Goal: Task Accomplishment & Management: Use online tool/utility

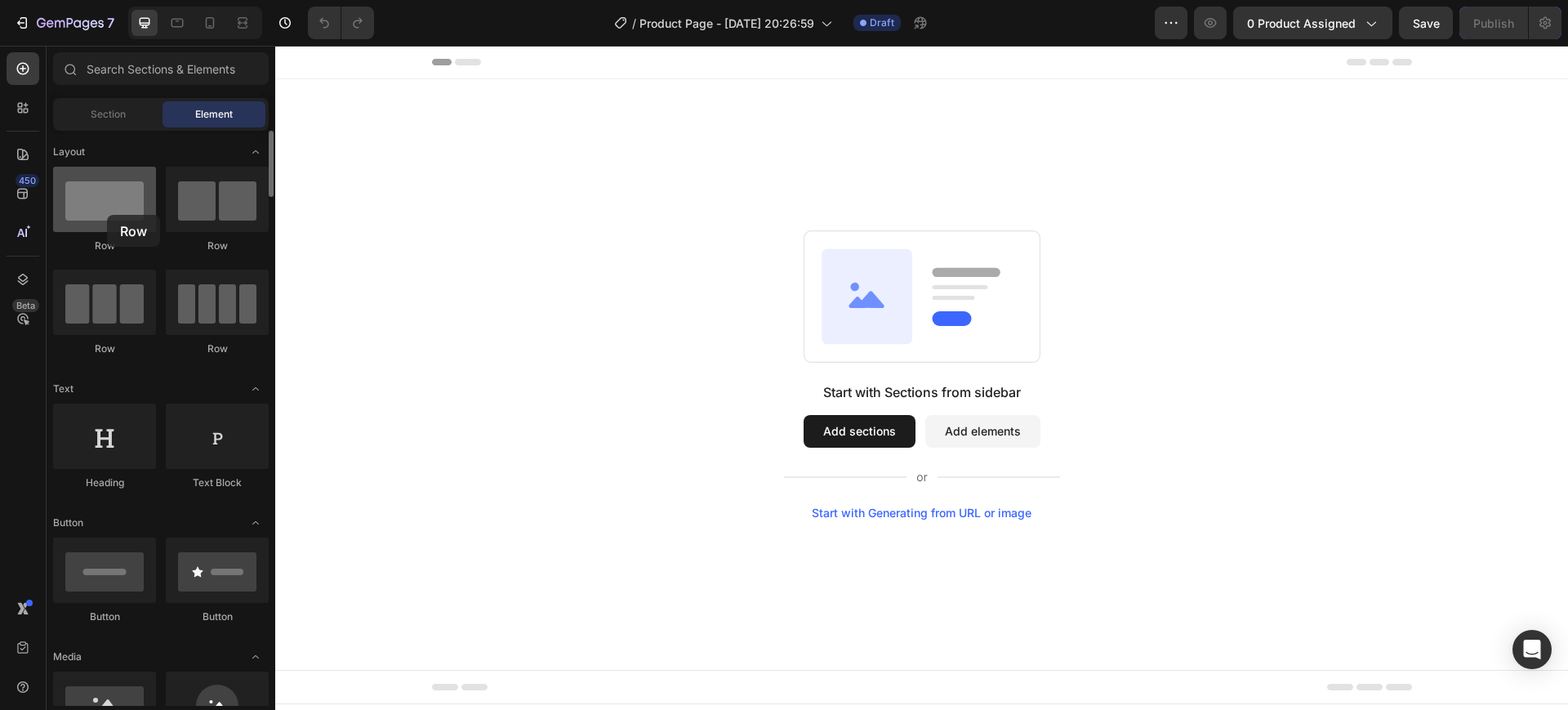
click at [107, 214] on div at bounding box center [104, 199] width 103 height 66
click at [842, 434] on button "Add sections" at bounding box center [859, 431] width 112 height 32
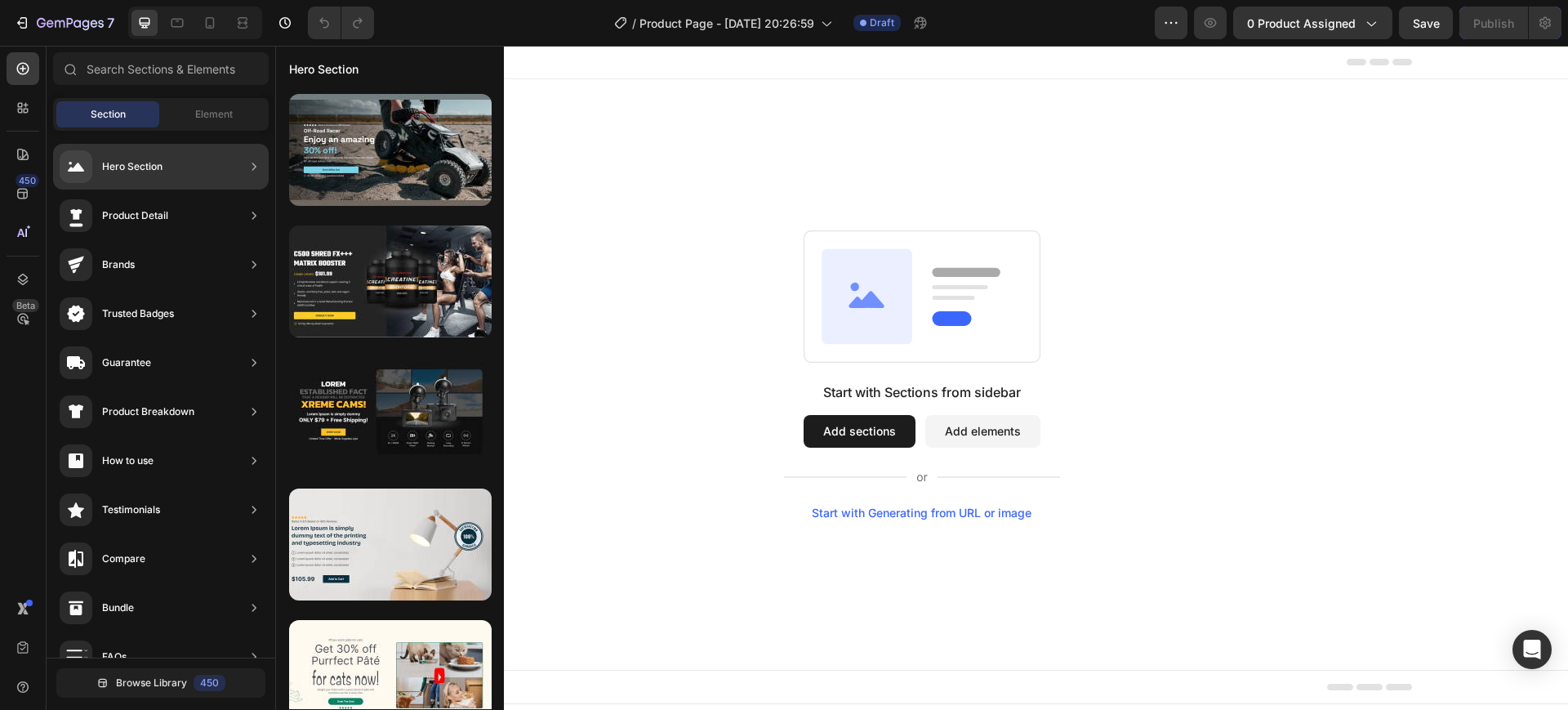
click at [163, 162] on div "Hero Section" at bounding box center [131, 166] width 60 height 17
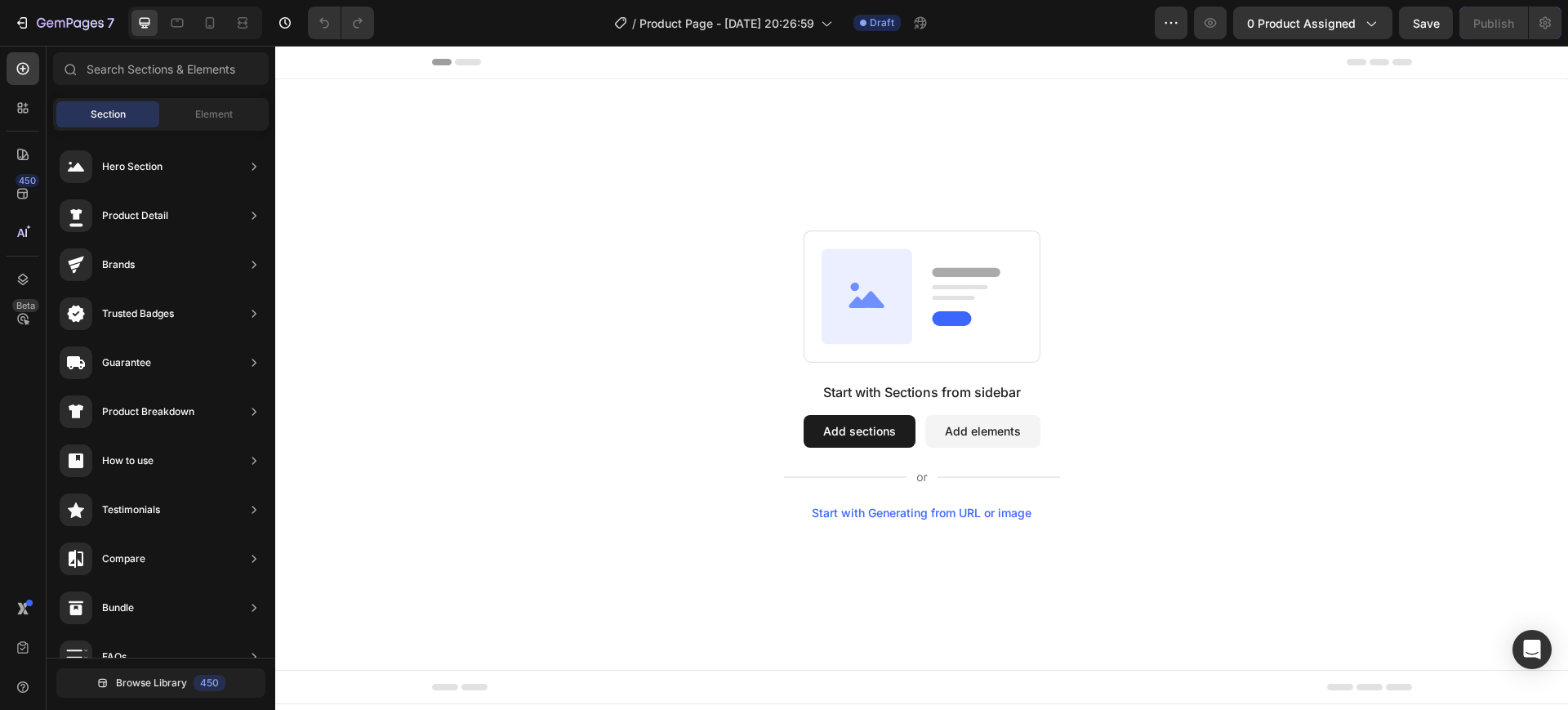
click at [665, 297] on div "Start with Sections from sidebar Add sections Add elements Start with Generatin…" at bounding box center [921, 374] width 1175 height 289
click at [669, 232] on div "Start with Sections from sidebar Add sections Add elements Start with Generatin…" at bounding box center [921, 374] width 1175 height 289
click at [876, 434] on button "Add sections" at bounding box center [859, 431] width 112 height 32
click at [957, 442] on button "Add elements" at bounding box center [983, 431] width 116 height 32
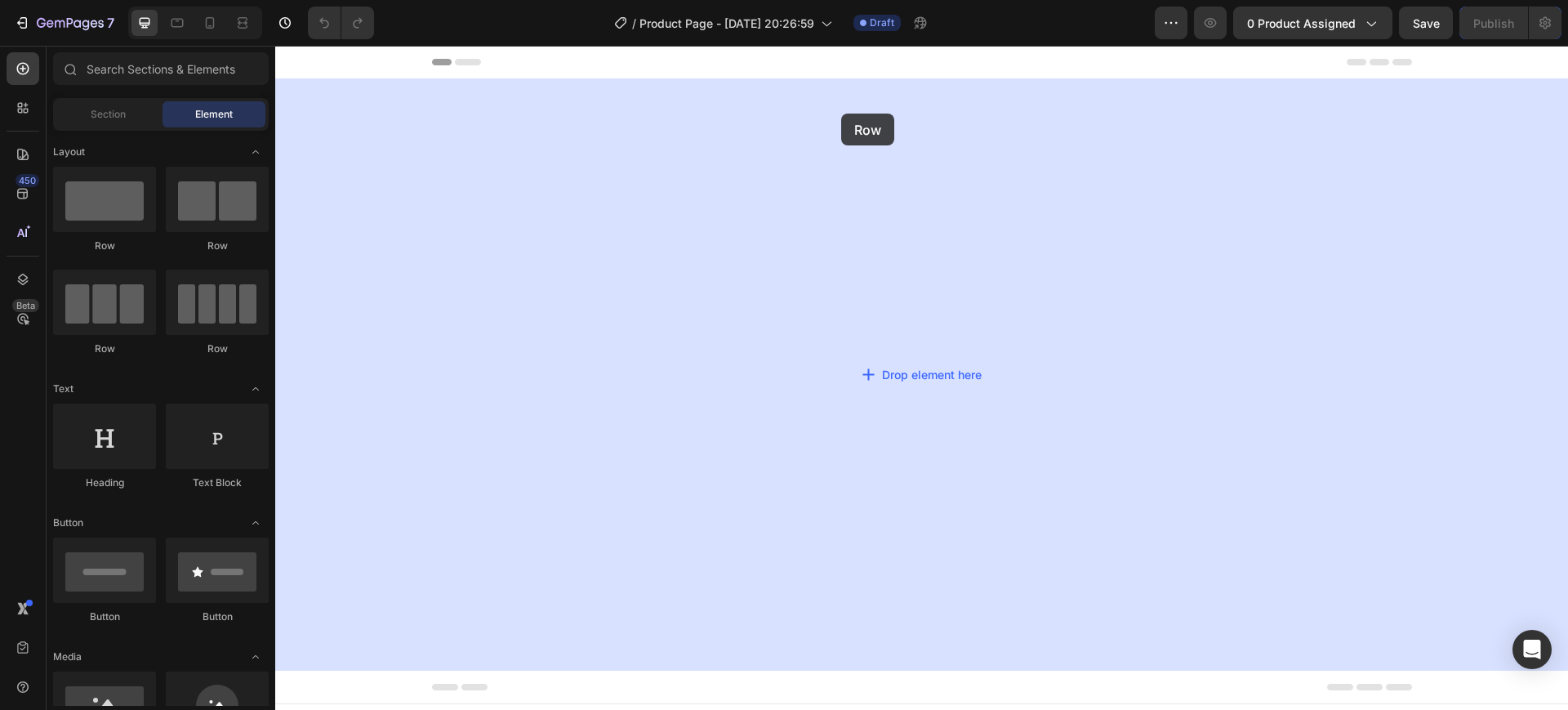
drag, startPoint x: 359, startPoint y: 244, endPoint x: 827, endPoint y: 153, distance: 476.8
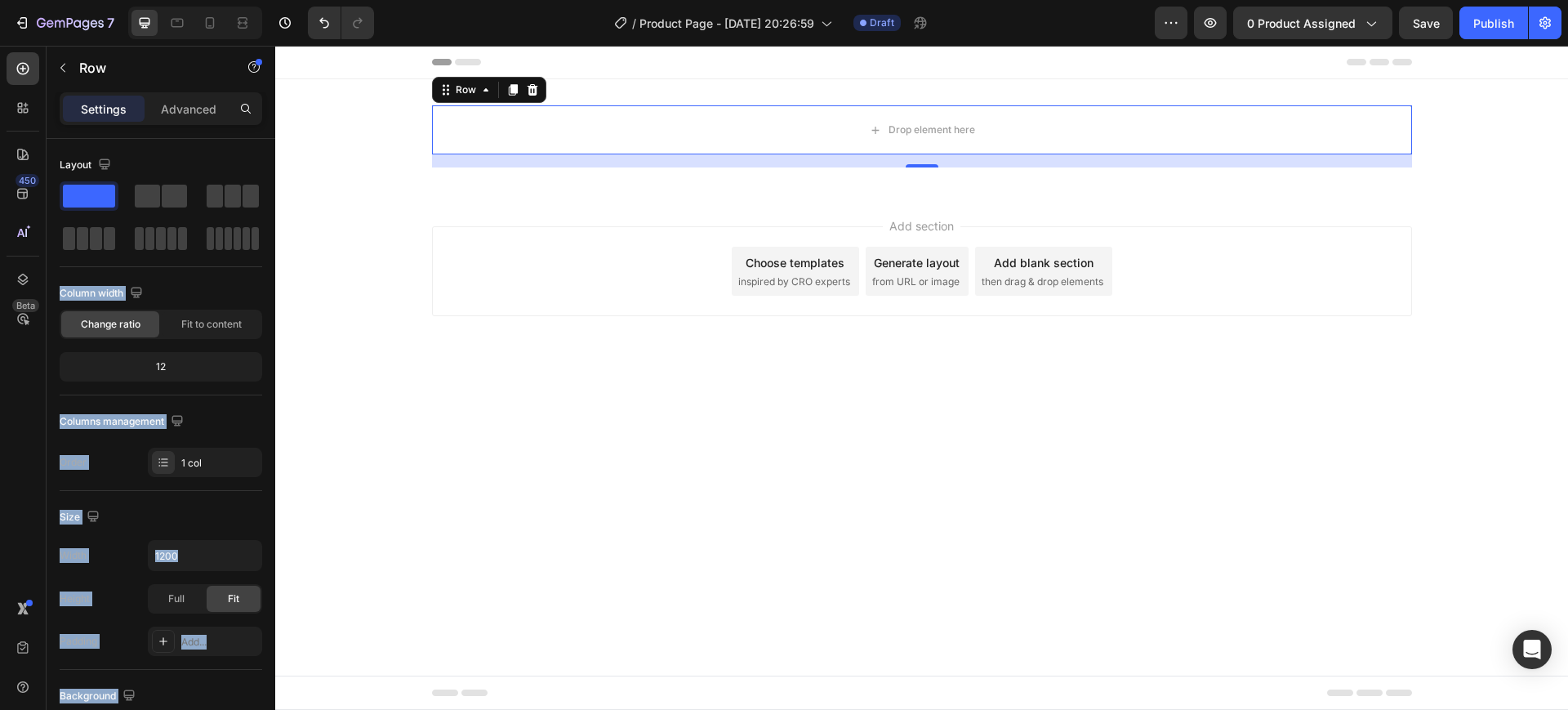
drag, startPoint x: 370, startPoint y: 242, endPoint x: 979, endPoint y: 382, distance: 624.9
click at [975, 389] on div "Add section Choose templates inspired by CRO experts Generate layout from URL o…" at bounding box center [922, 293] width 1293 height 201
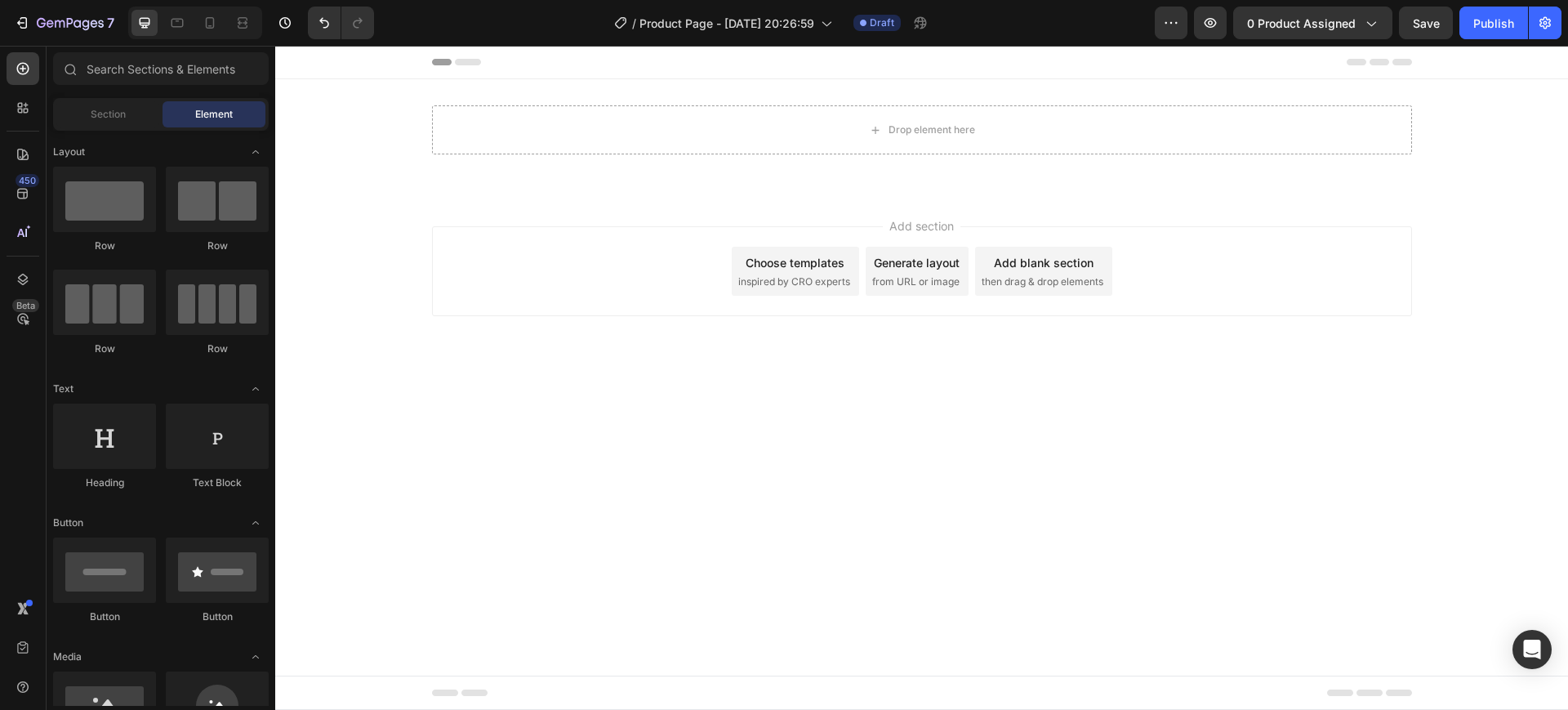
click at [951, 197] on div "Add section Choose templates inspired by CRO experts Generate layout from URL o…" at bounding box center [922, 293] width 1293 height 201
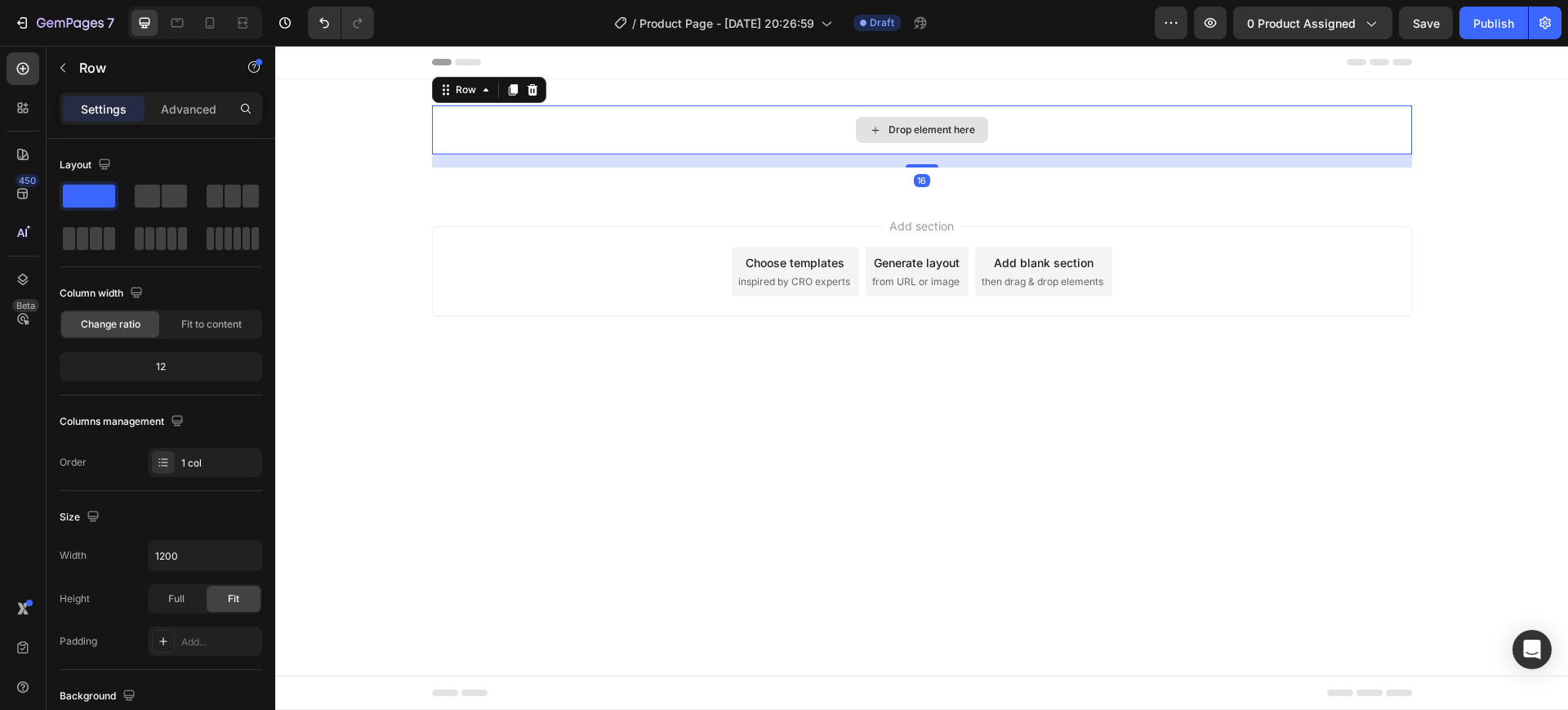
click at [1028, 129] on div "Drop element here" at bounding box center [922, 129] width 980 height 49
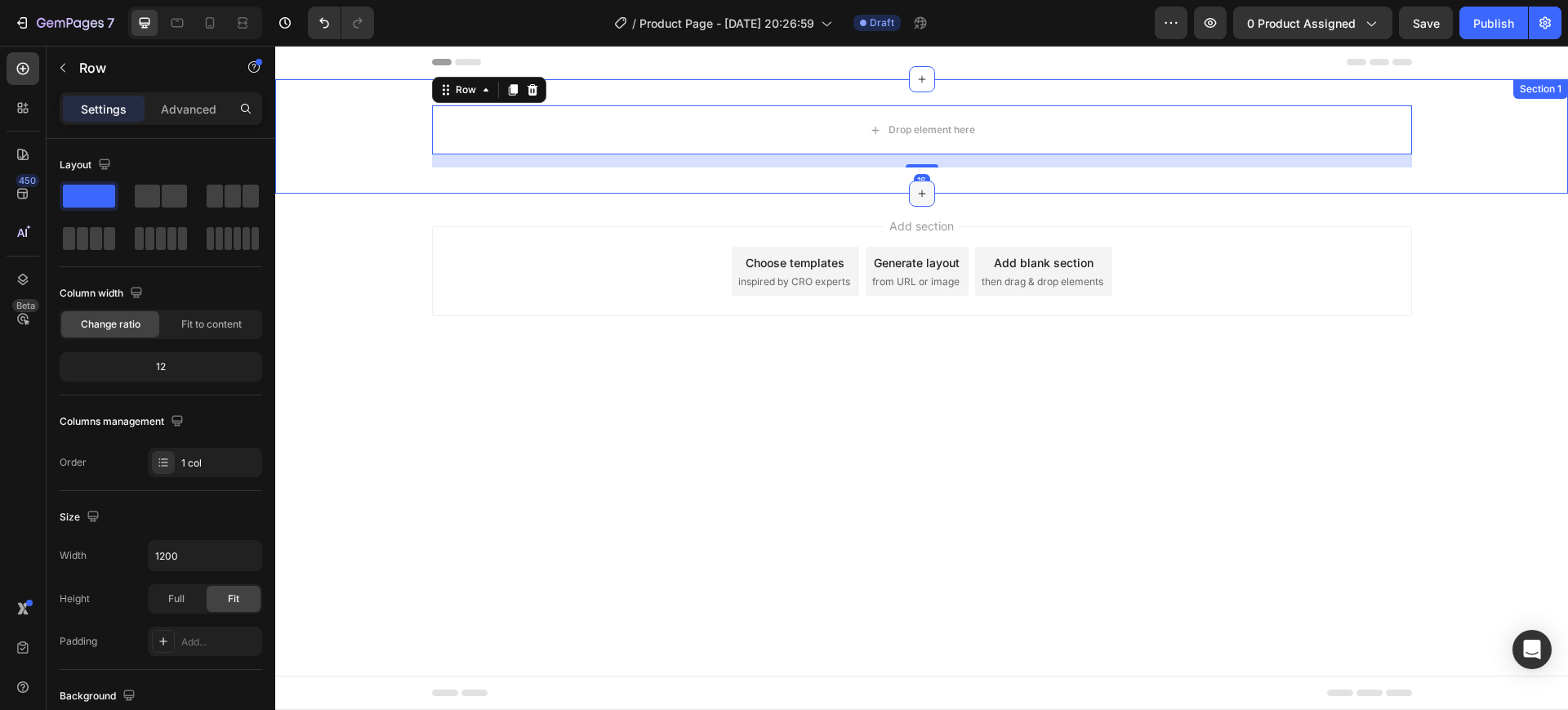
click at [926, 195] on icon at bounding box center [922, 193] width 13 height 13
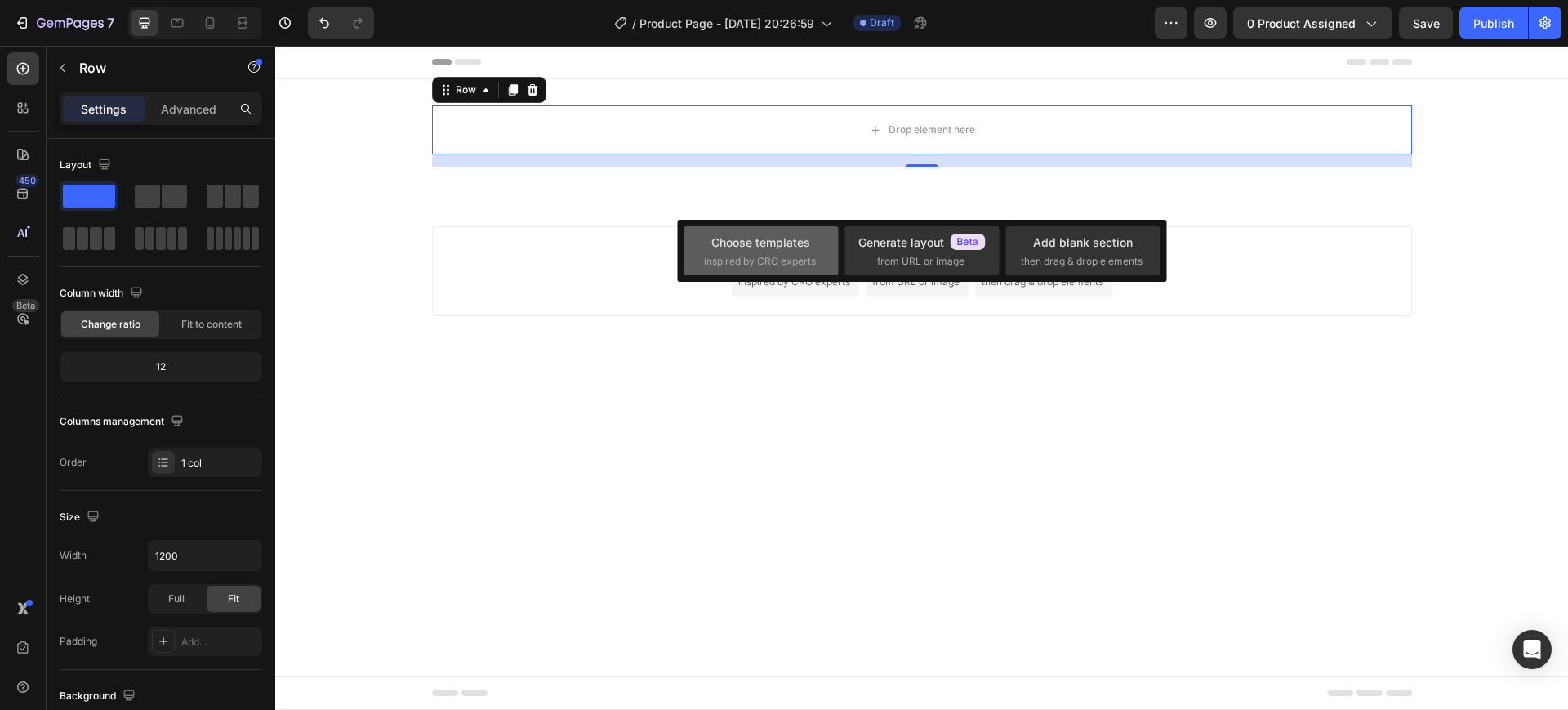
click at [771, 242] on div "Choose templates" at bounding box center [761, 242] width 99 height 18
click at [982, 366] on div "Add section Choose templates inspired by CRO experts Generate layout from URL o…" at bounding box center [922, 293] width 1293 height 201
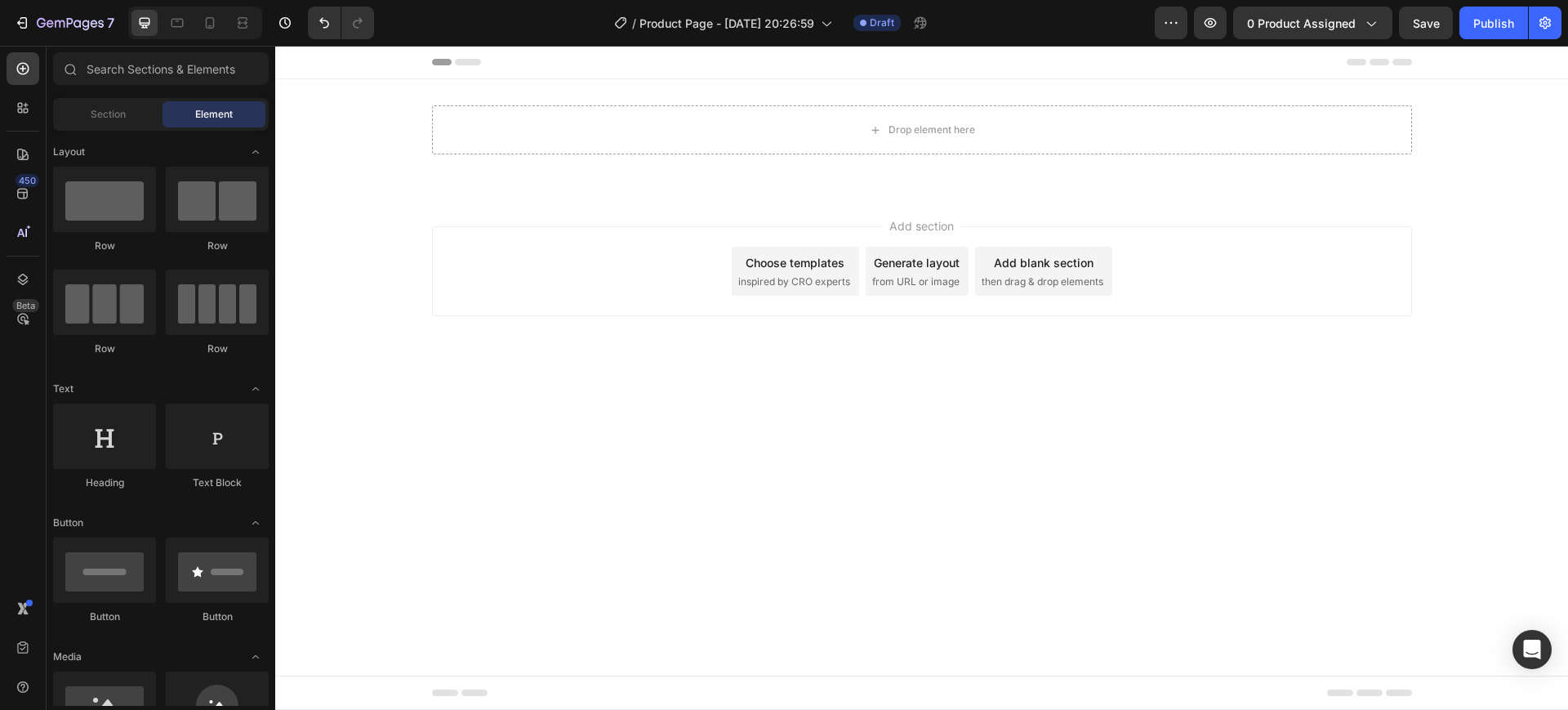
click at [740, 59] on div "Header" at bounding box center [922, 61] width 980 height 32
click at [470, 63] on icon at bounding box center [468, 62] width 26 height 6
click at [438, 63] on icon at bounding box center [441, 62] width 19 height 6
click at [319, 63] on span "Header" at bounding box center [324, 62] width 36 height 17
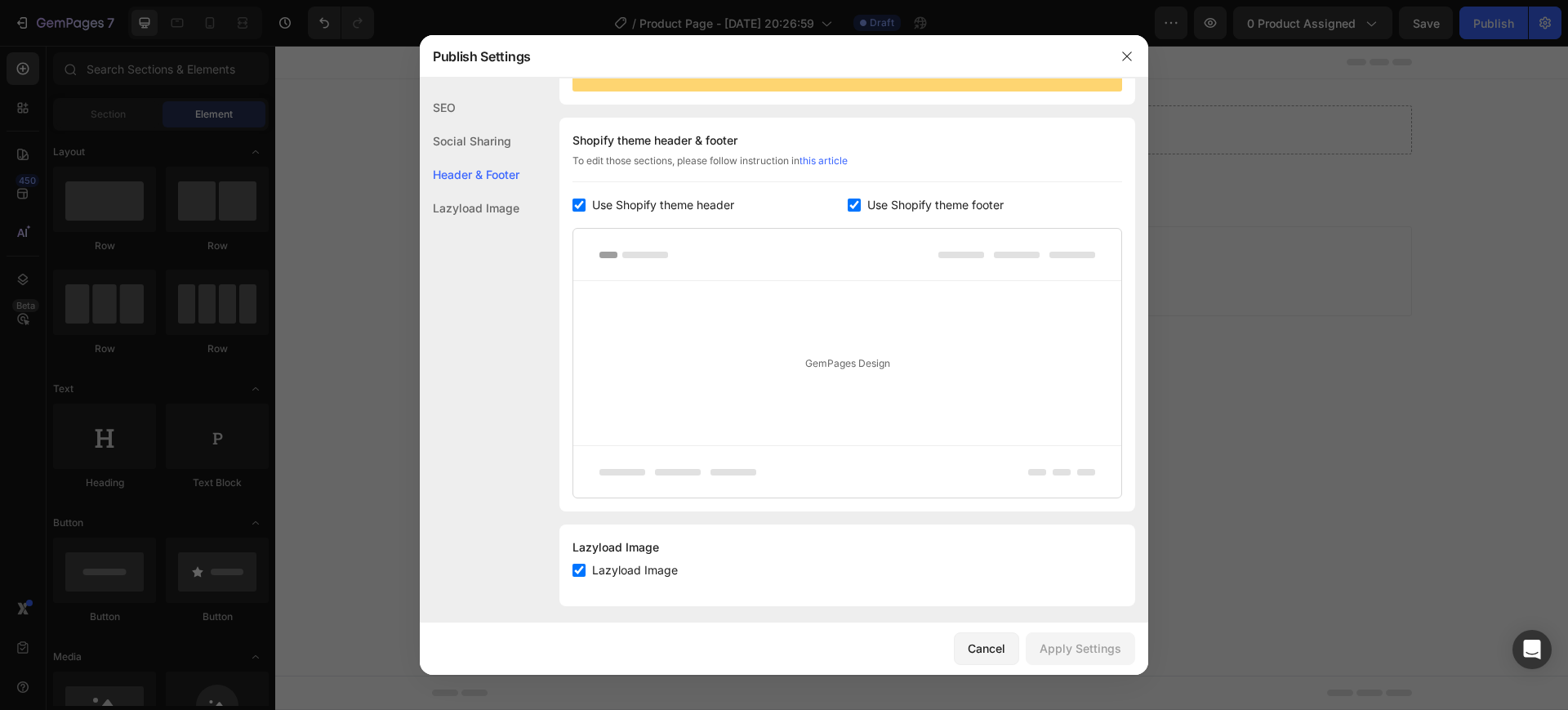
scroll to position [225, 0]
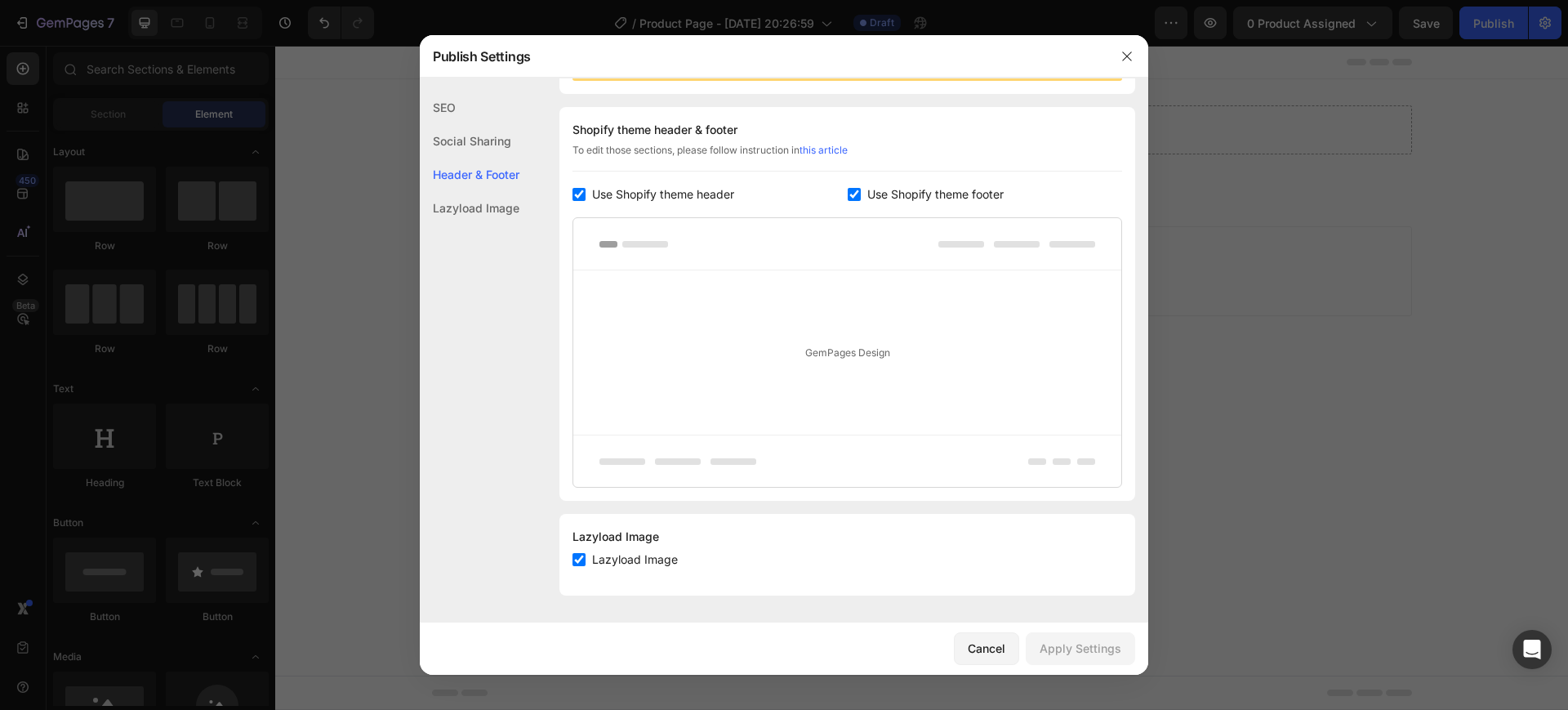
click at [929, 191] on span "Use Shopify theme footer" at bounding box center [936, 194] width 137 height 19
checkbox input "false"
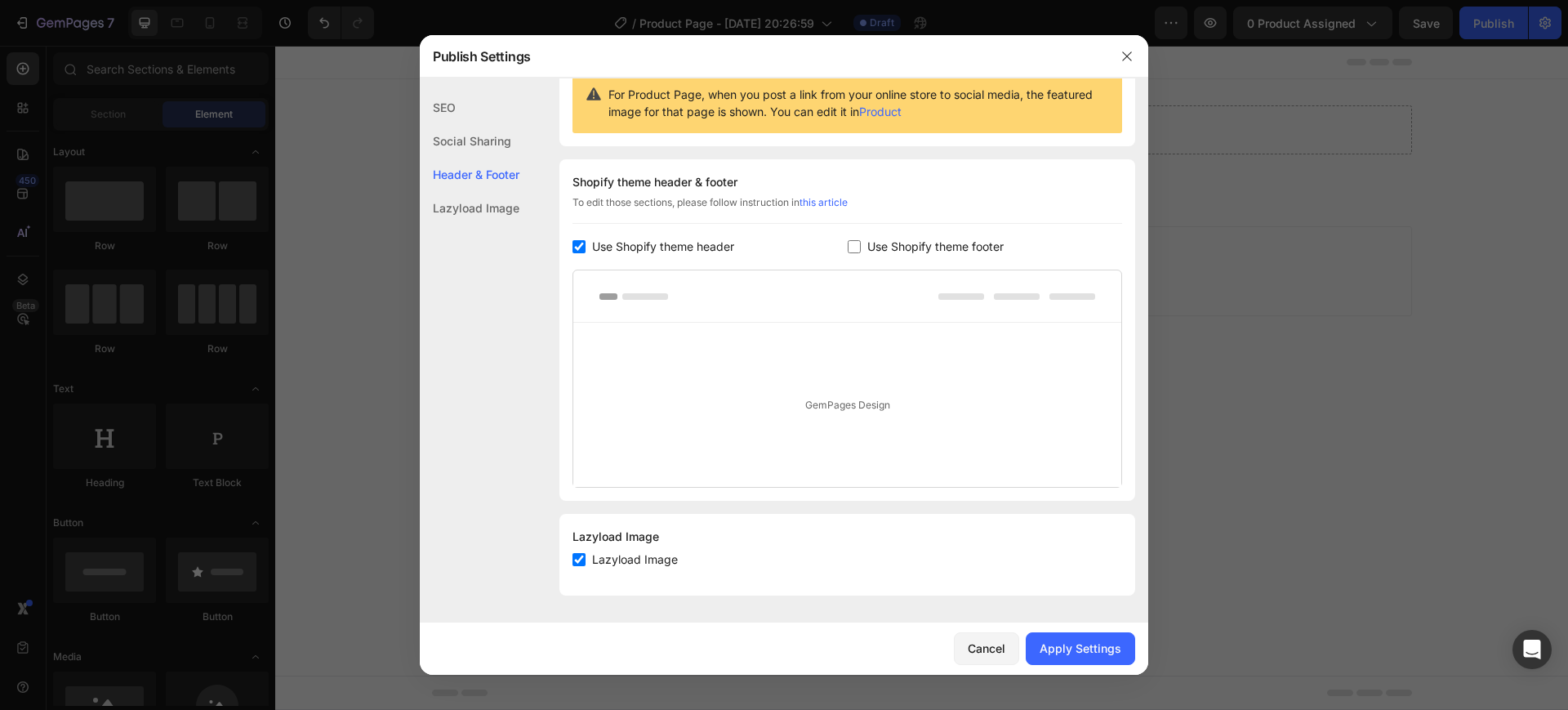
click at [672, 237] on span "Use Shopify theme header" at bounding box center [664, 246] width 142 height 19
checkbox input "false"
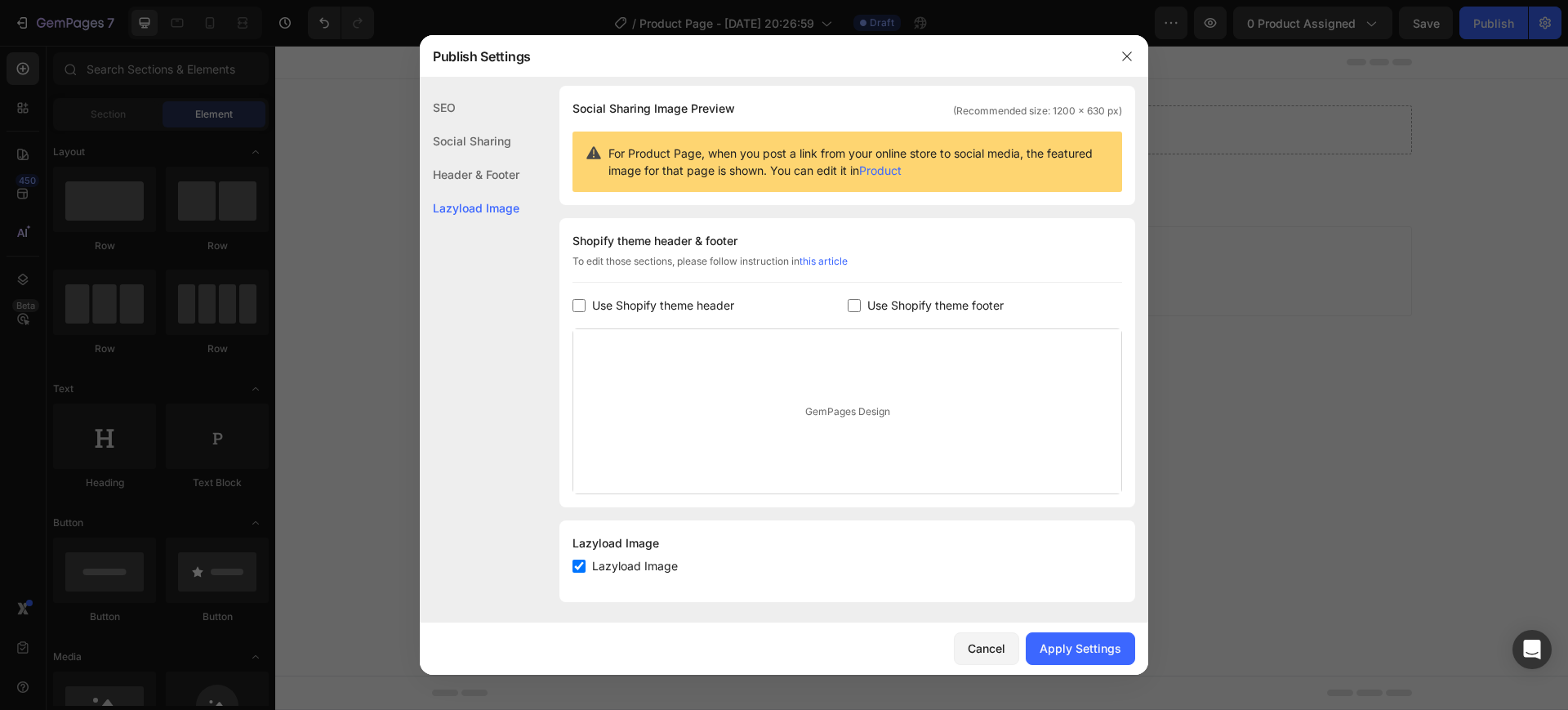
scroll to position [119, 0]
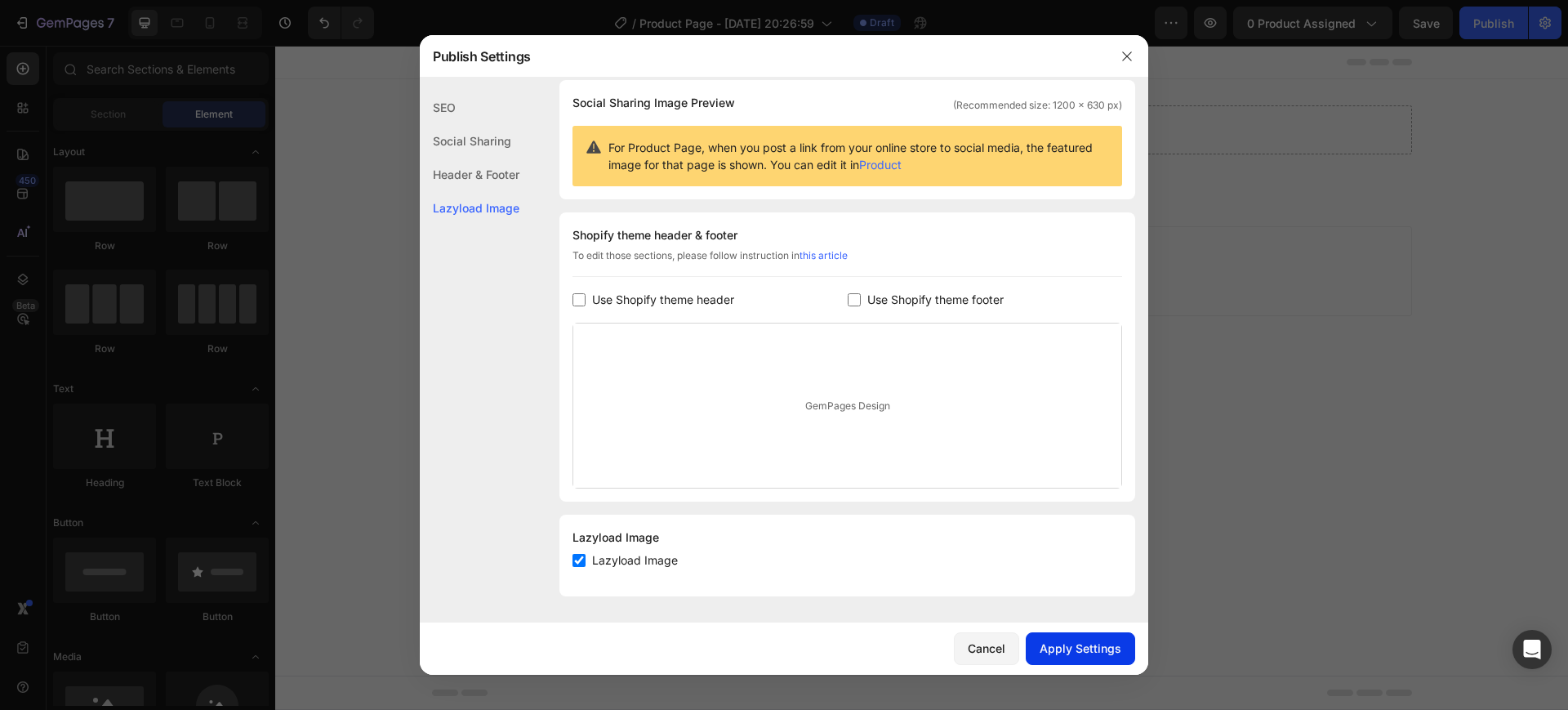
click at [1072, 641] on div "Apply Settings" at bounding box center [1081, 648] width 81 height 18
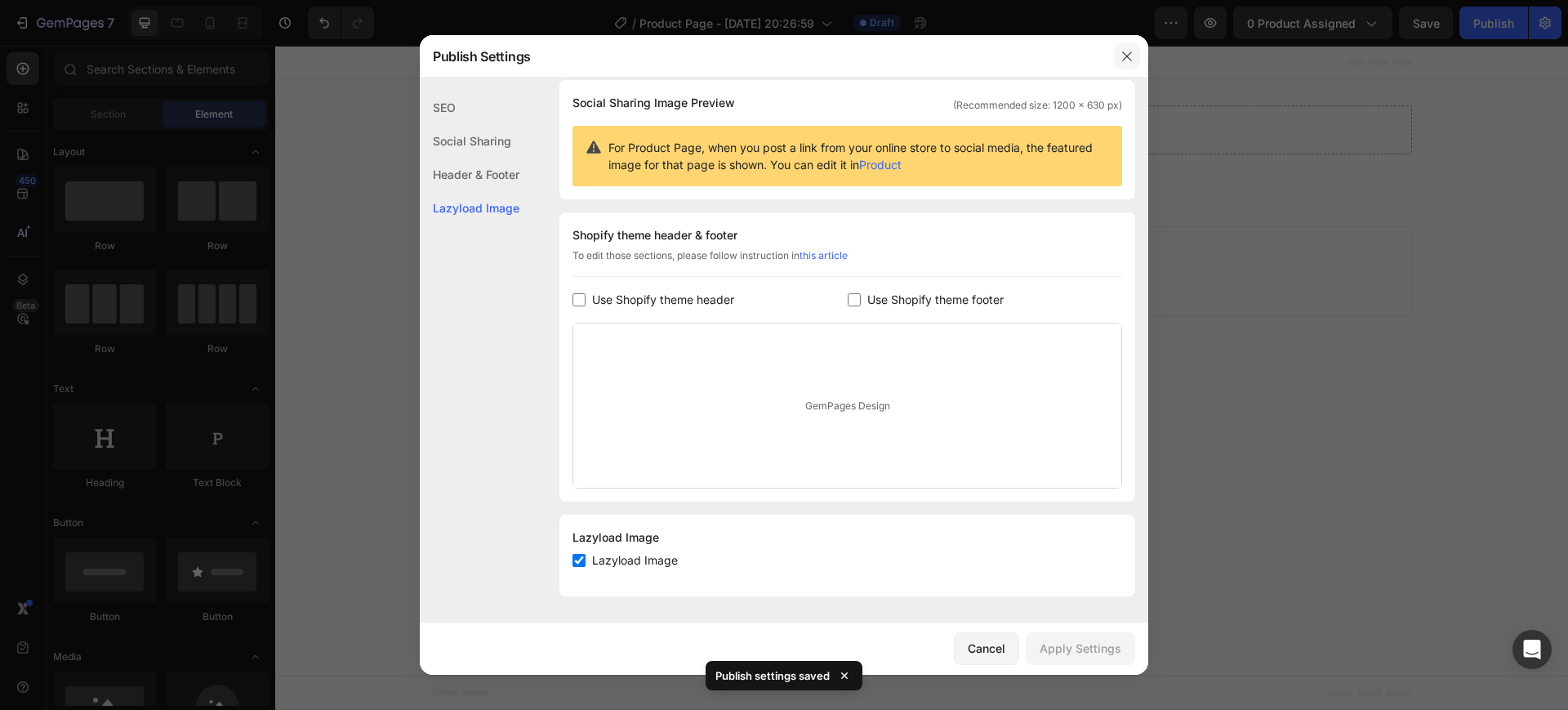
click at [1123, 59] on icon "button" at bounding box center [1127, 56] width 9 height 9
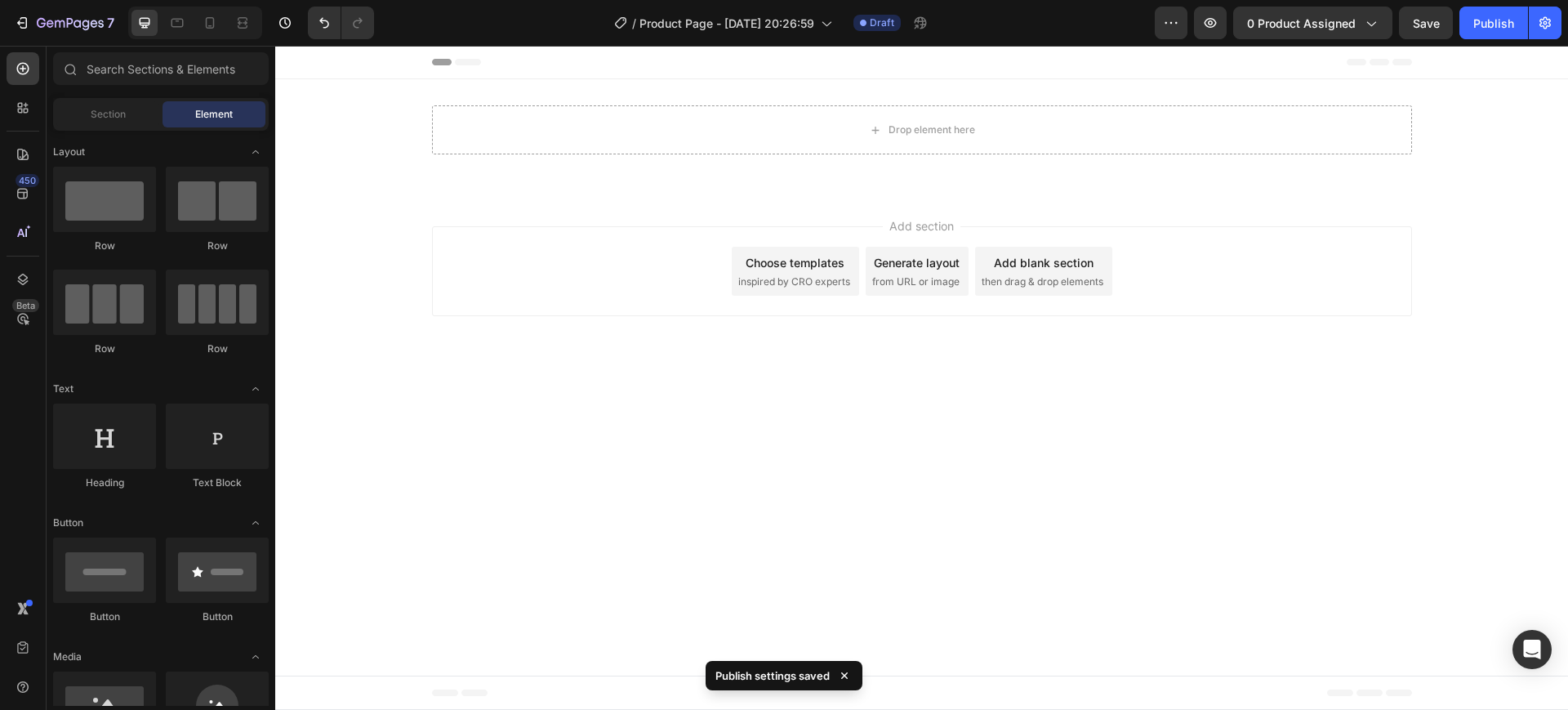
click at [474, 59] on icon at bounding box center [456, 62] width 49 height 6
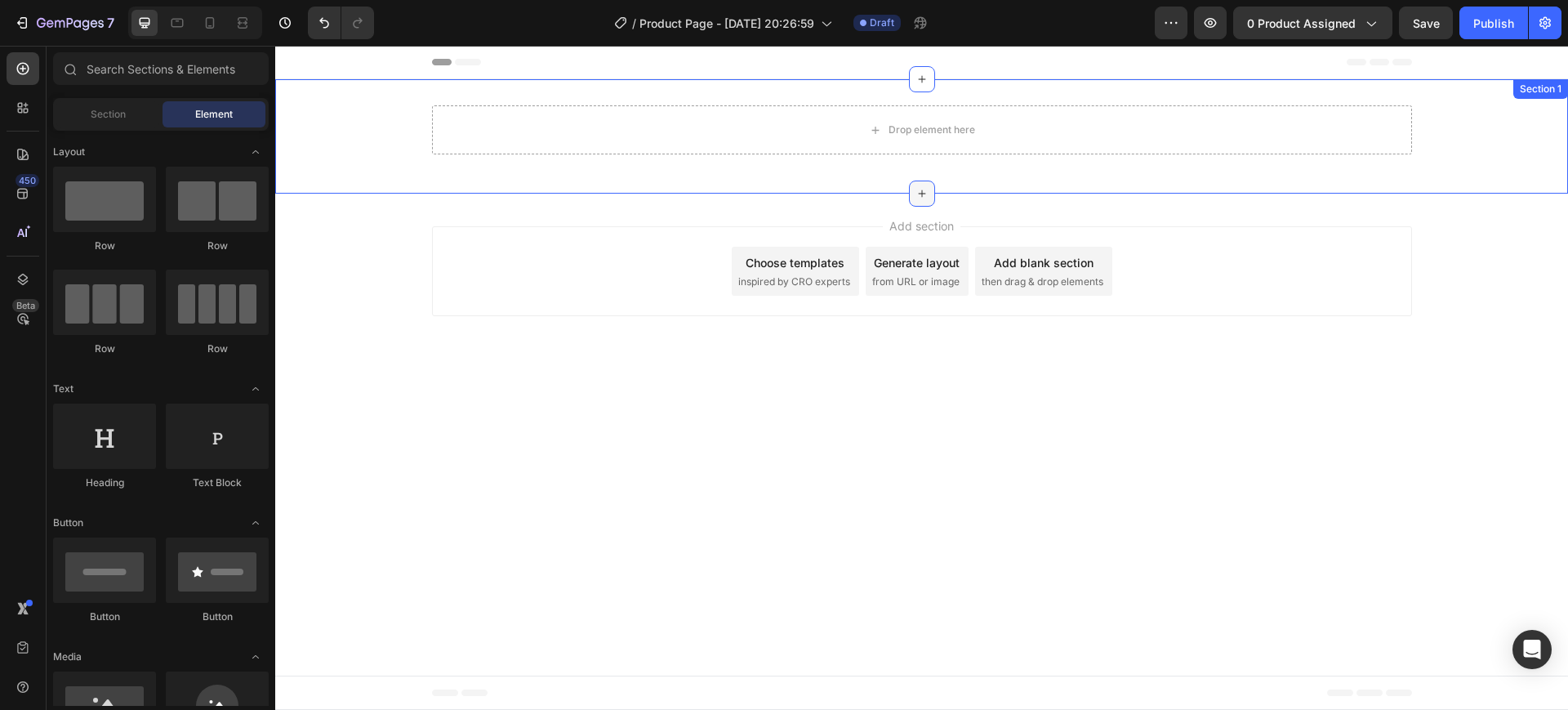
click at [926, 193] on icon at bounding box center [922, 193] width 13 height 13
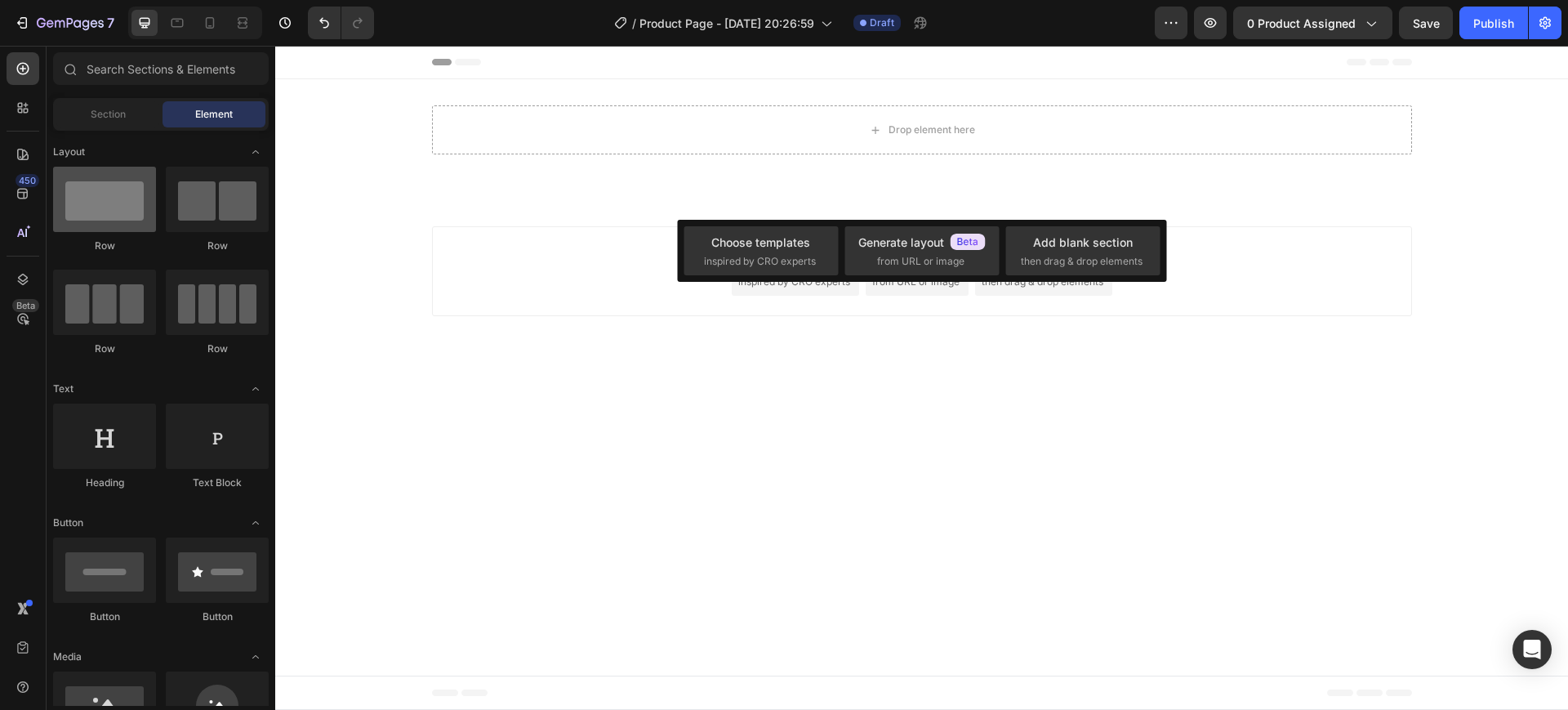
click at [88, 210] on div at bounding box center [104, 199] width 103 height 66
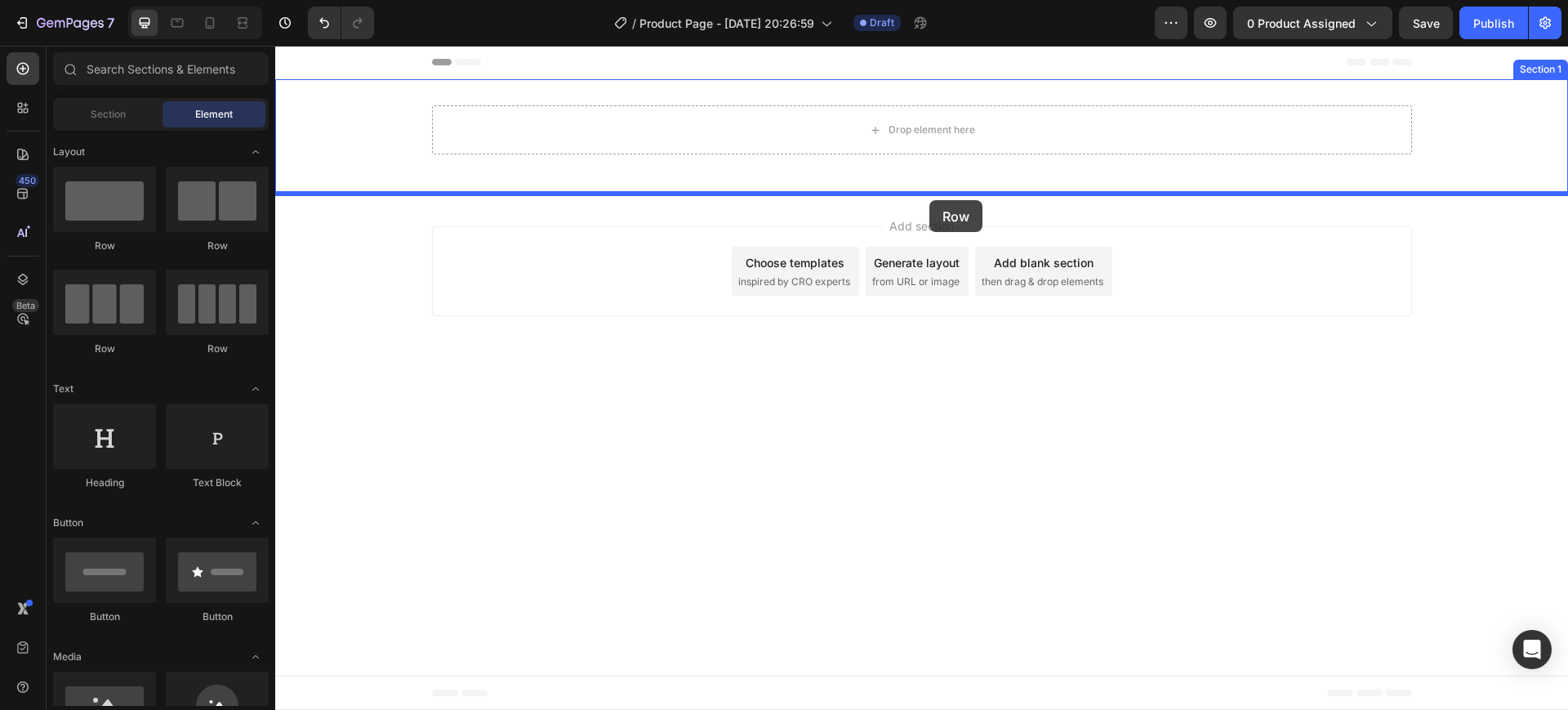
drag, startPoint x: 365, startPoint y: 256, endPoint x: 929, endPoint y: 200, distance: 566.8
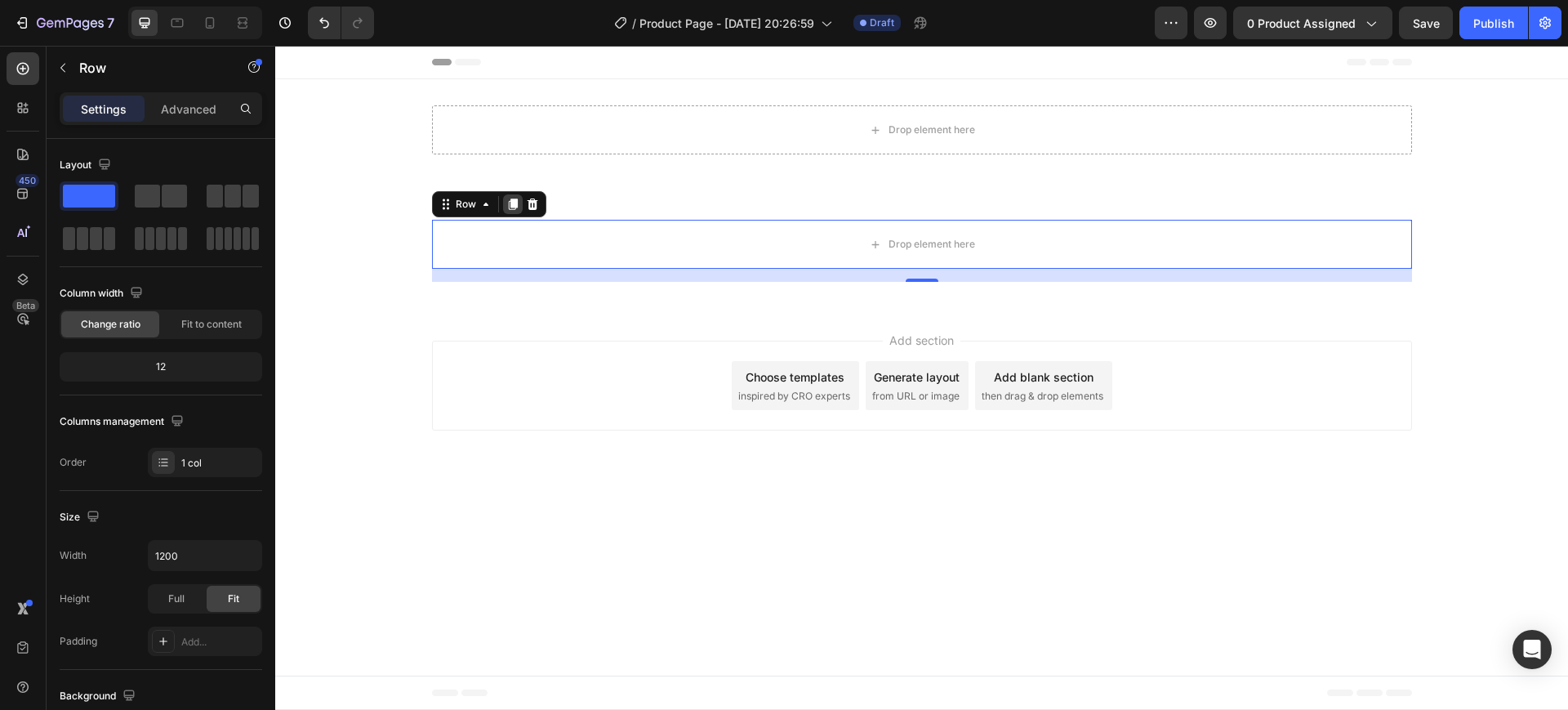
click at [515, 196] on div at bounding box center [512, 203] width 19 height 19
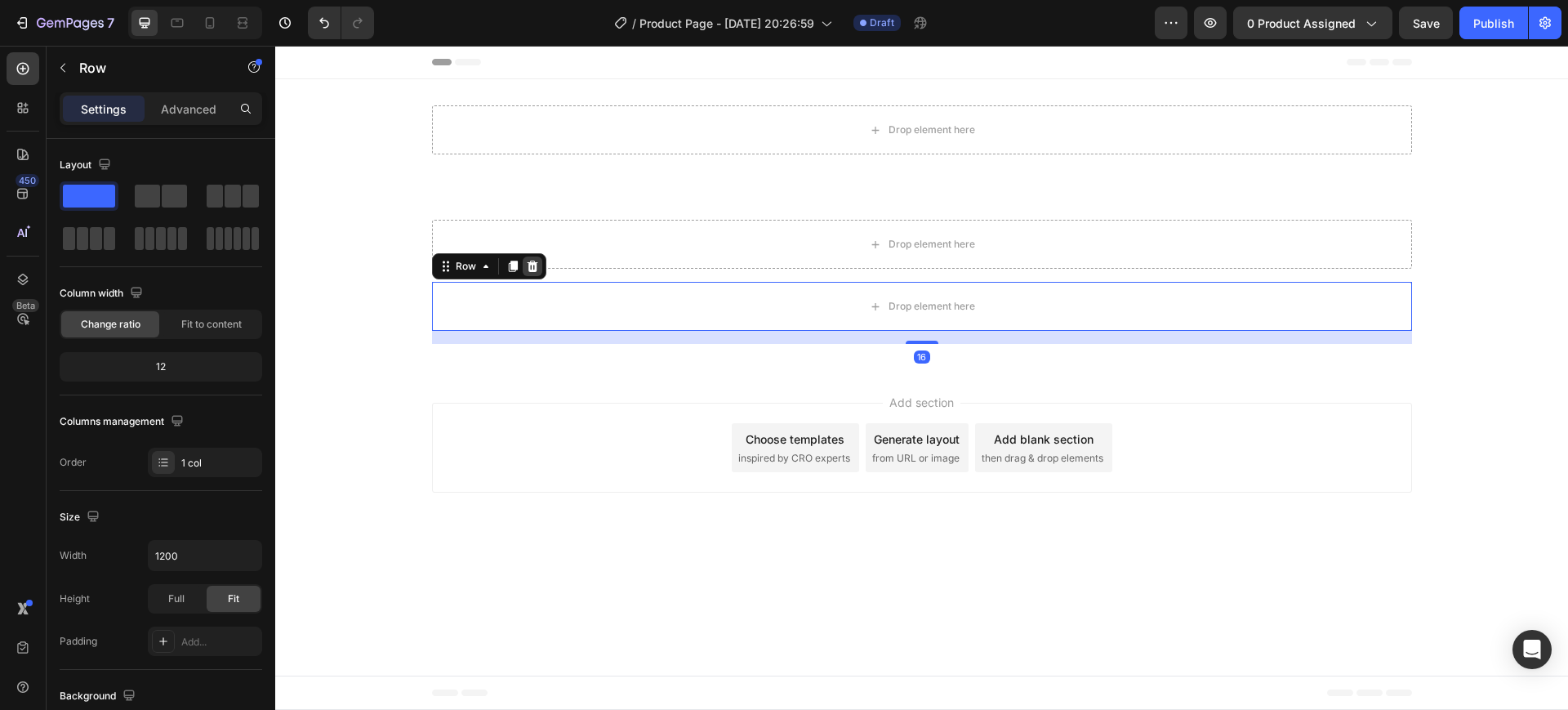
click at [536, 267] on icon at bounding box center [533, 266] width 13 height 13
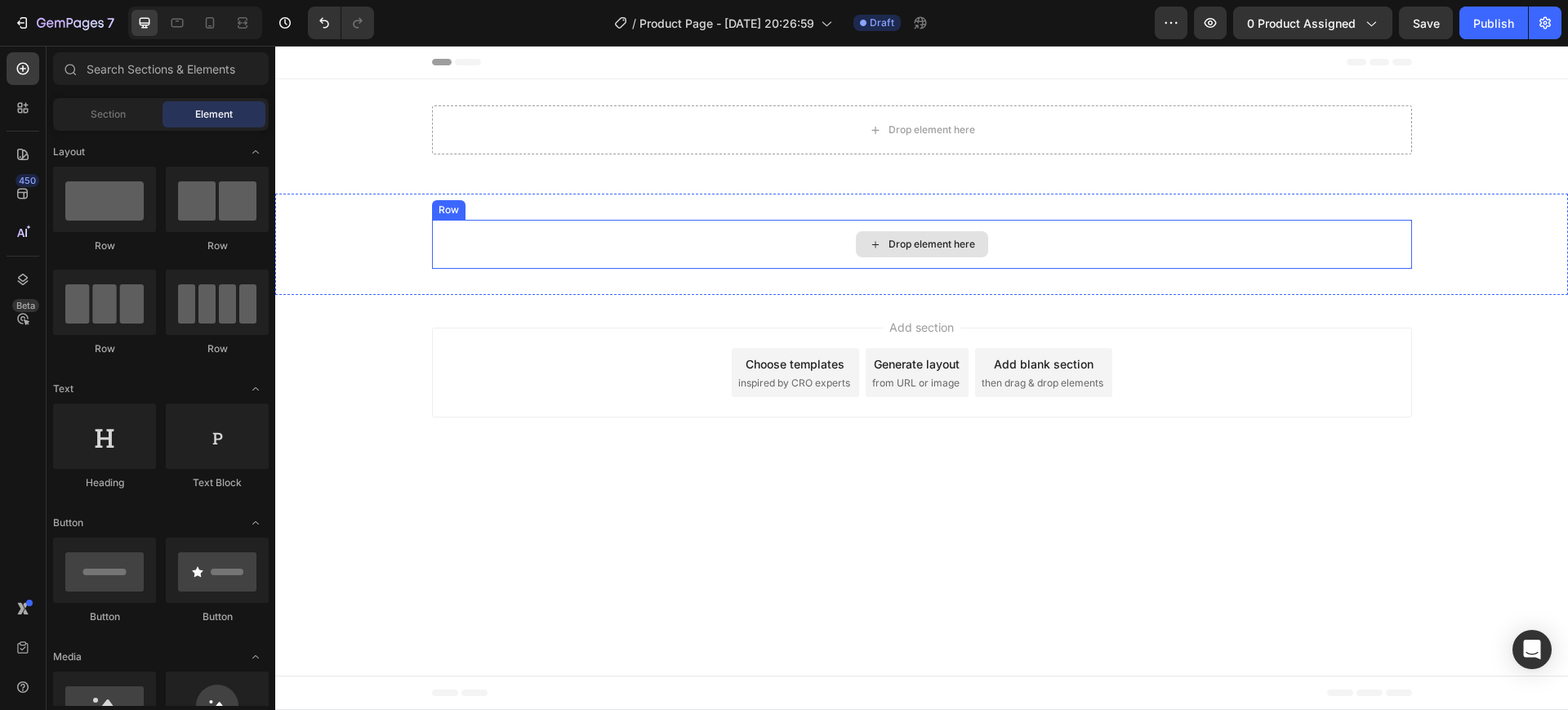
click at [594, 236] on div "Drop element here" at bounding box center [922, 244] width 980 height 49
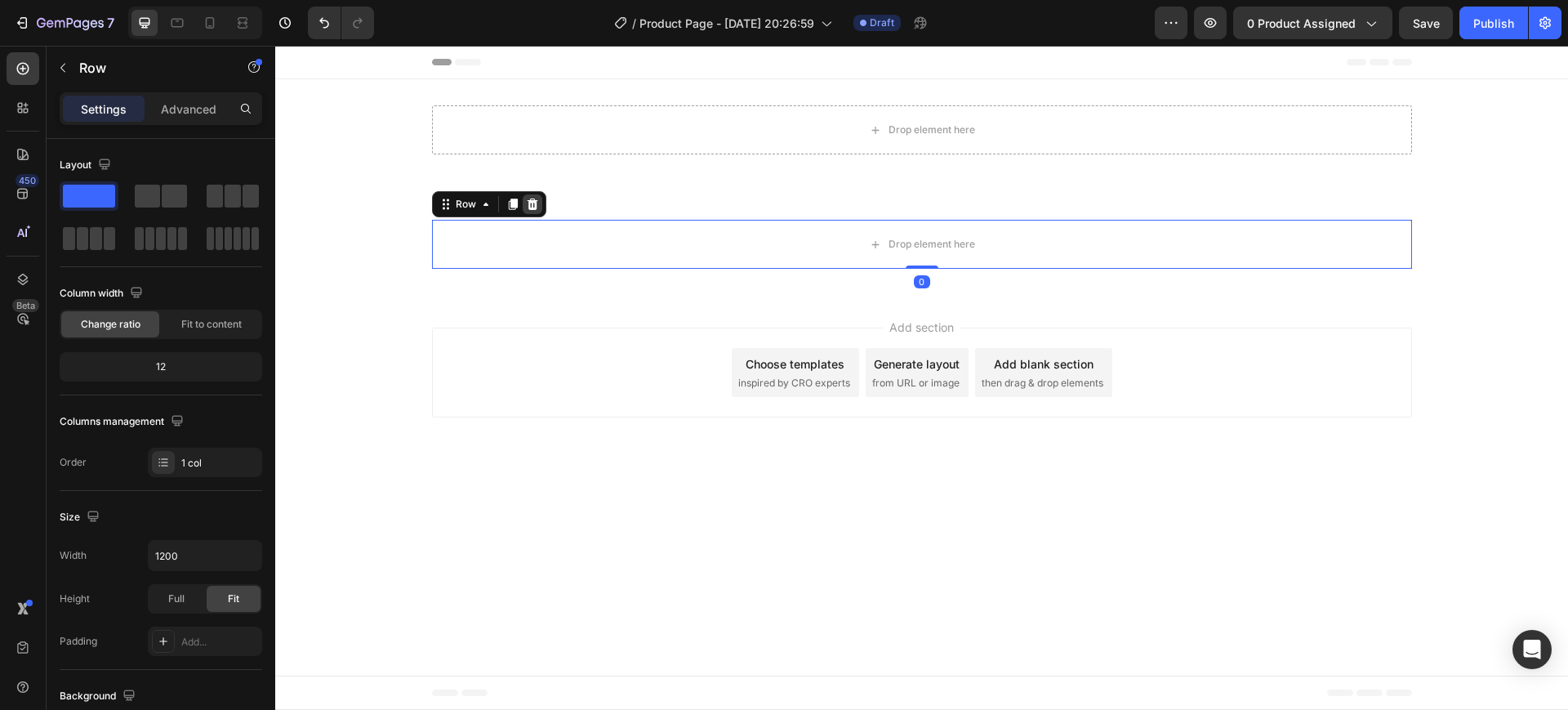
click at [524, 200] on div at bounding box center [532, 203] width 19 height 19
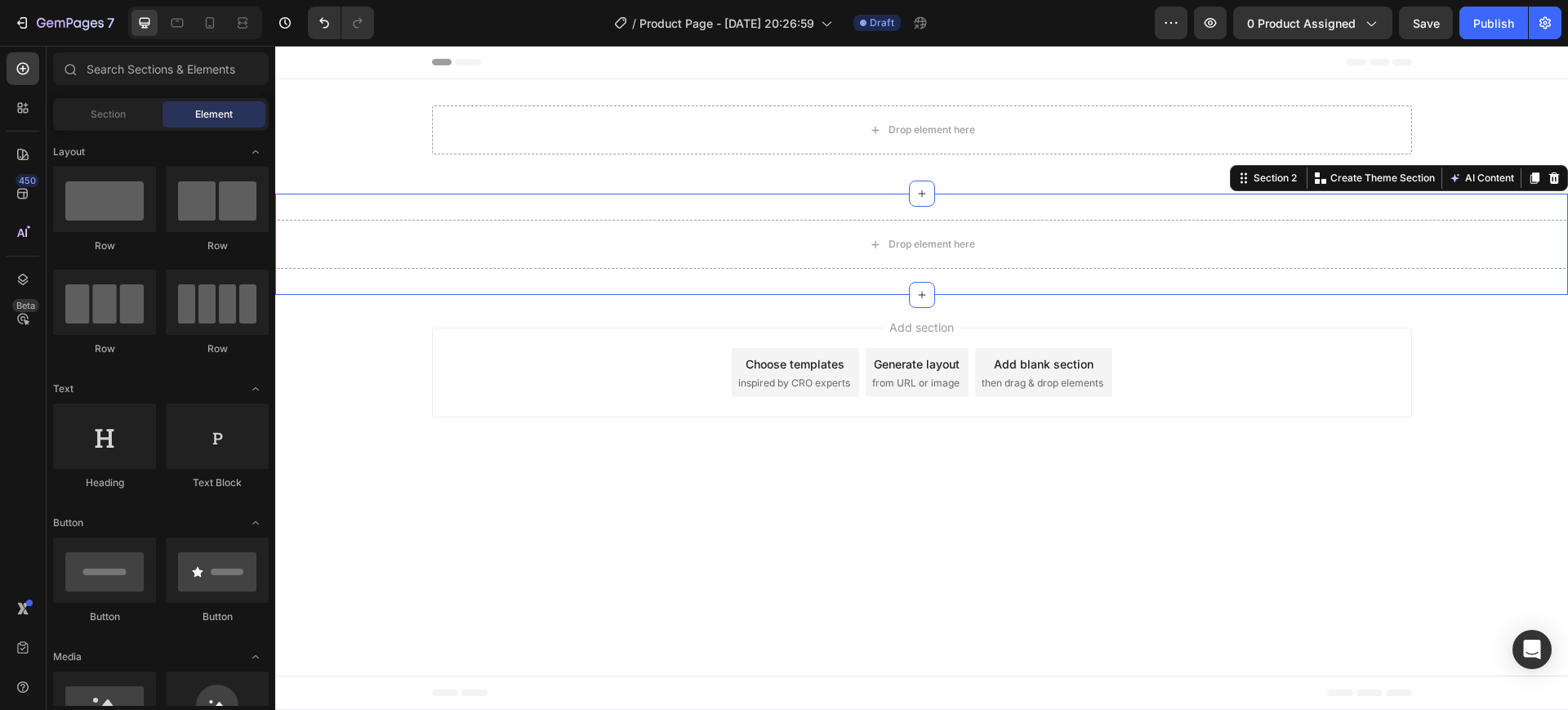
click at [624, 217] on div "Drop element here Section 2 You can create reusable sections Create Theme Secti…" at bounding box center [922, 244] width 1293 height 102
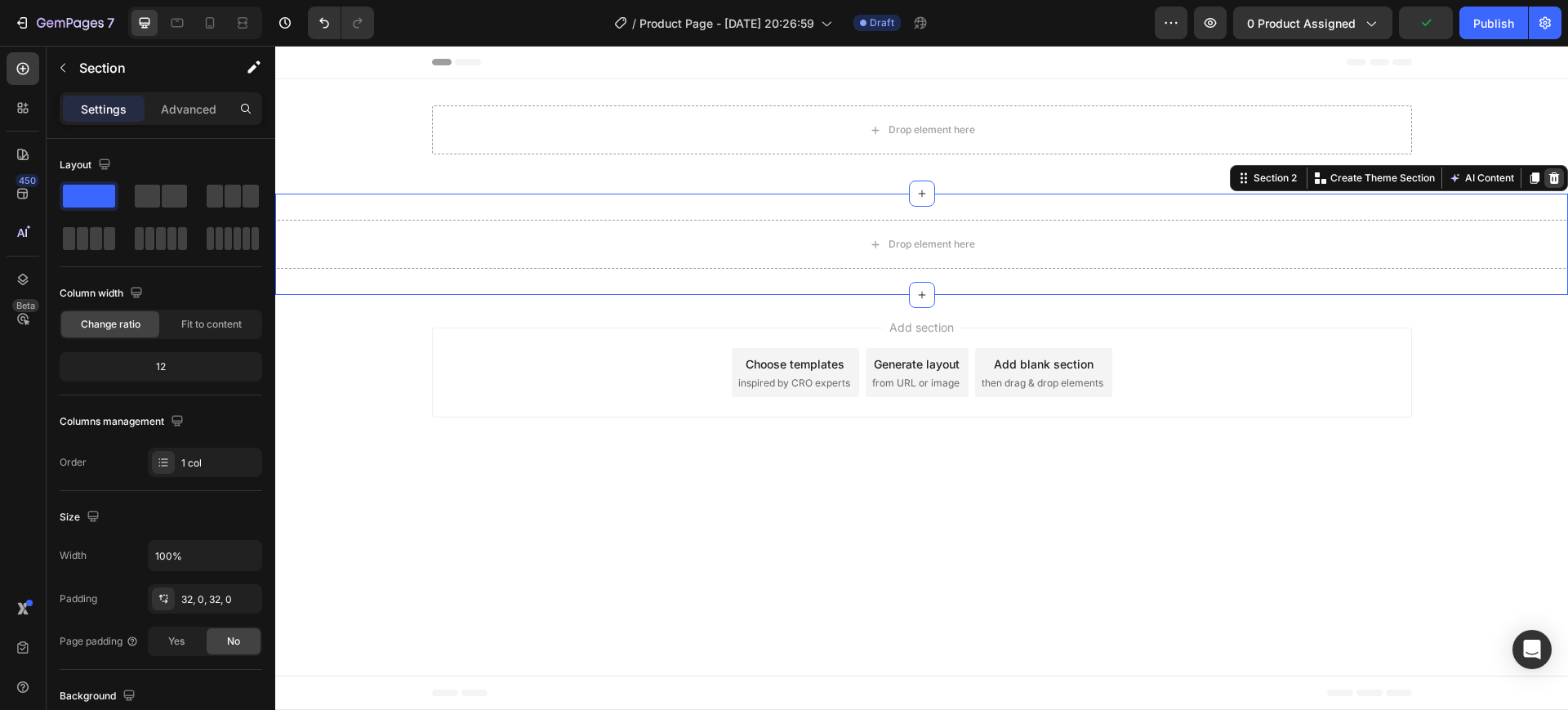
click at [1559, 178] on icon at bounding box center [1554, 178] width 10 height 11
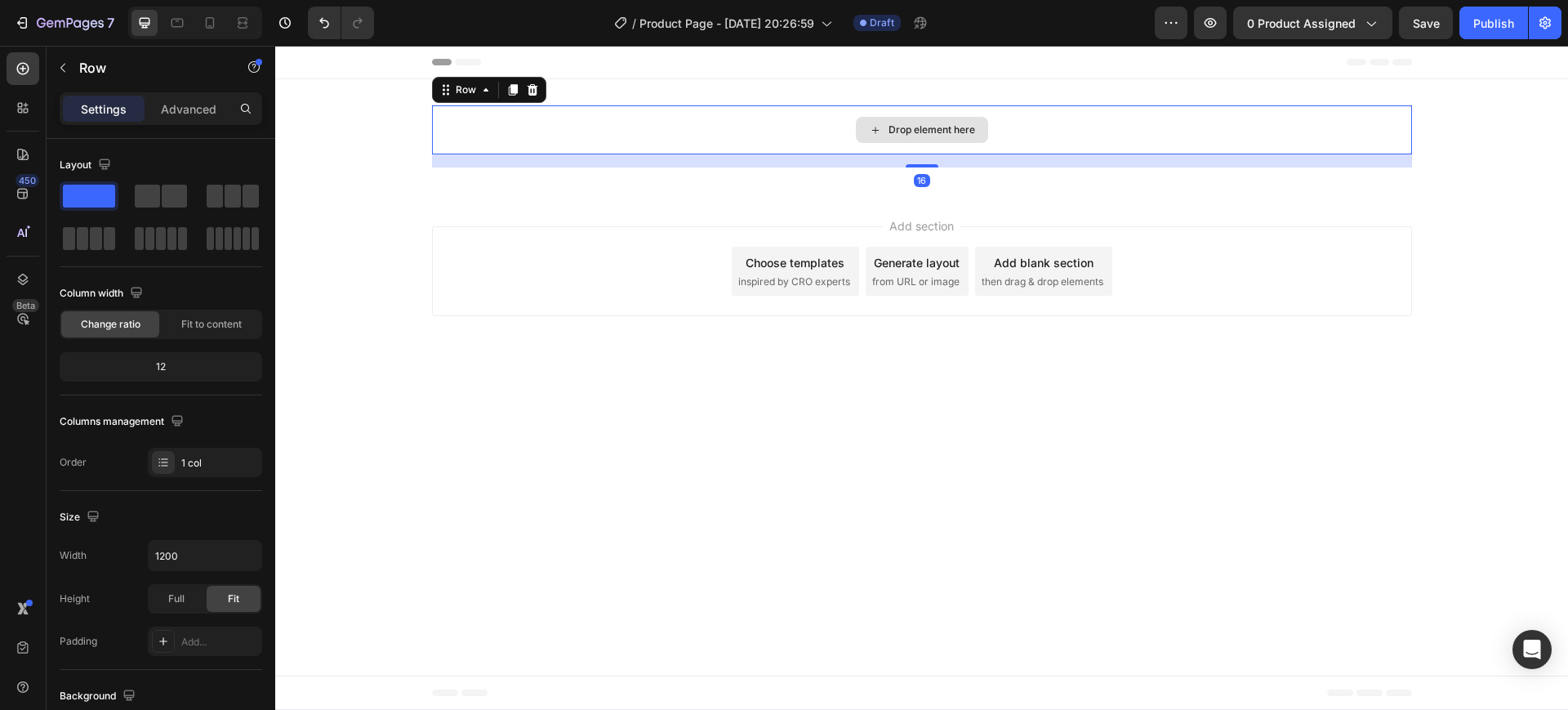
click at [512, 142] on div "Drop element here" at bounding box center [922, 129] width 980 height 49
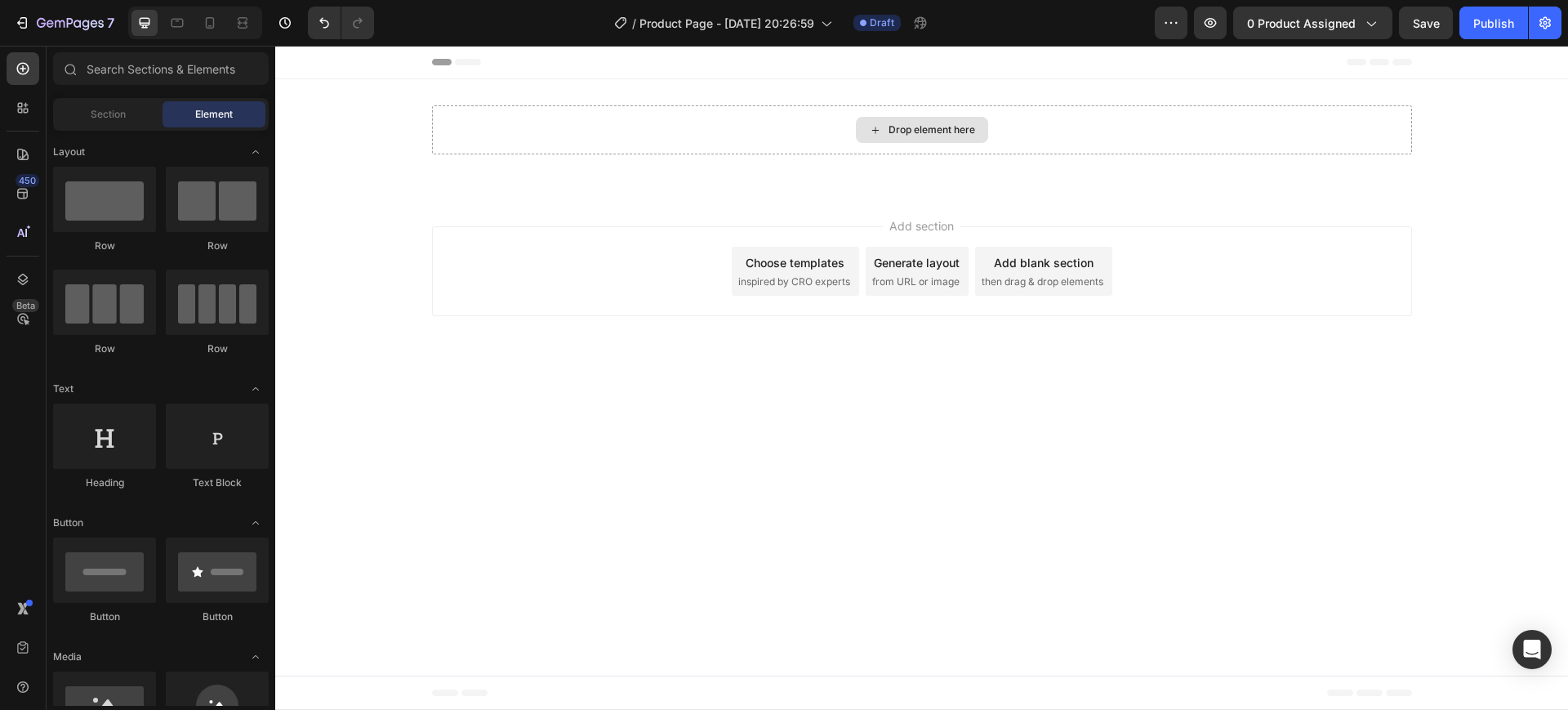
click at [908, 134] on div "Drop element here" at bounding box center [932, 129] width 87 height 13
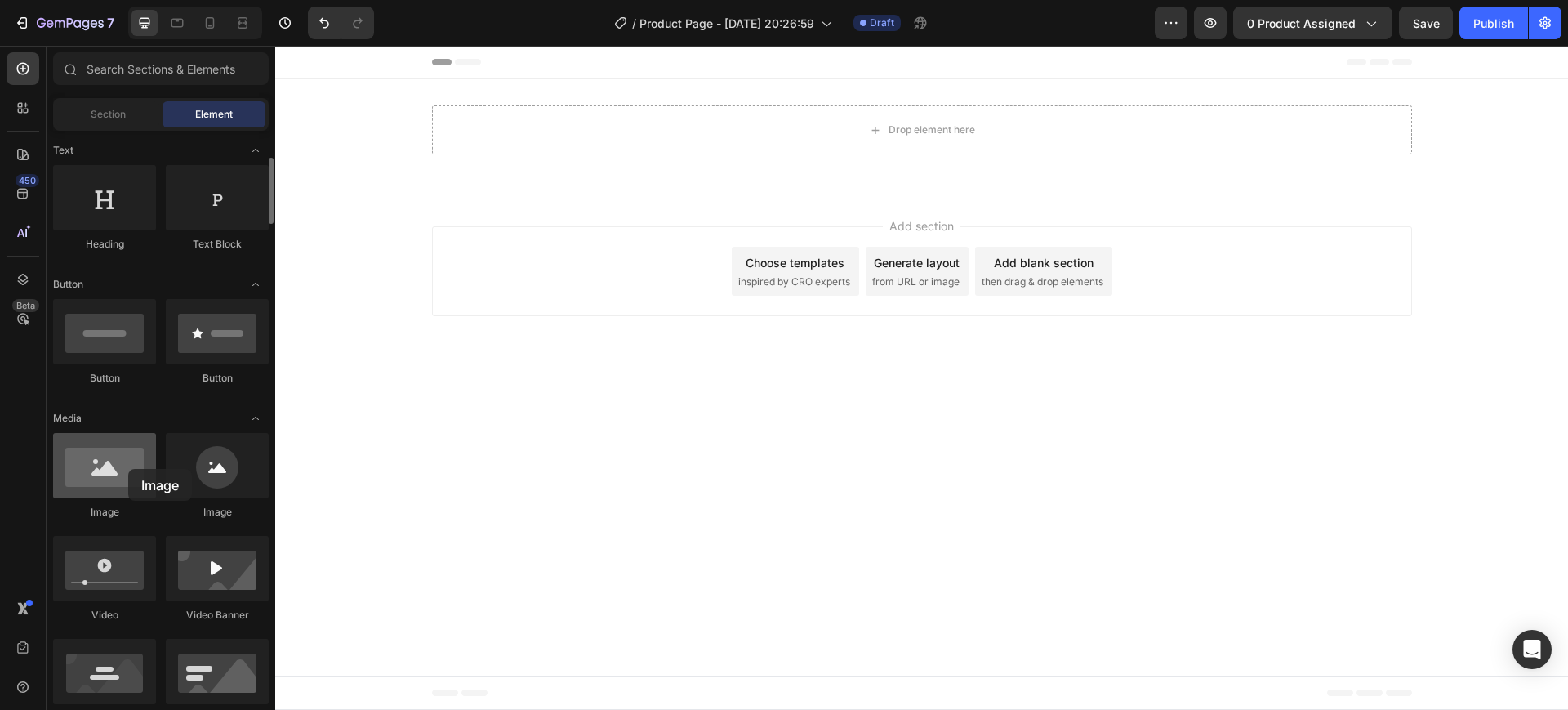
click at [129, 469] on div at bounding box center [104, 465] width 103 height 66
click at [93, 473] on div at bounding box center [104, 465] width 103 height 66
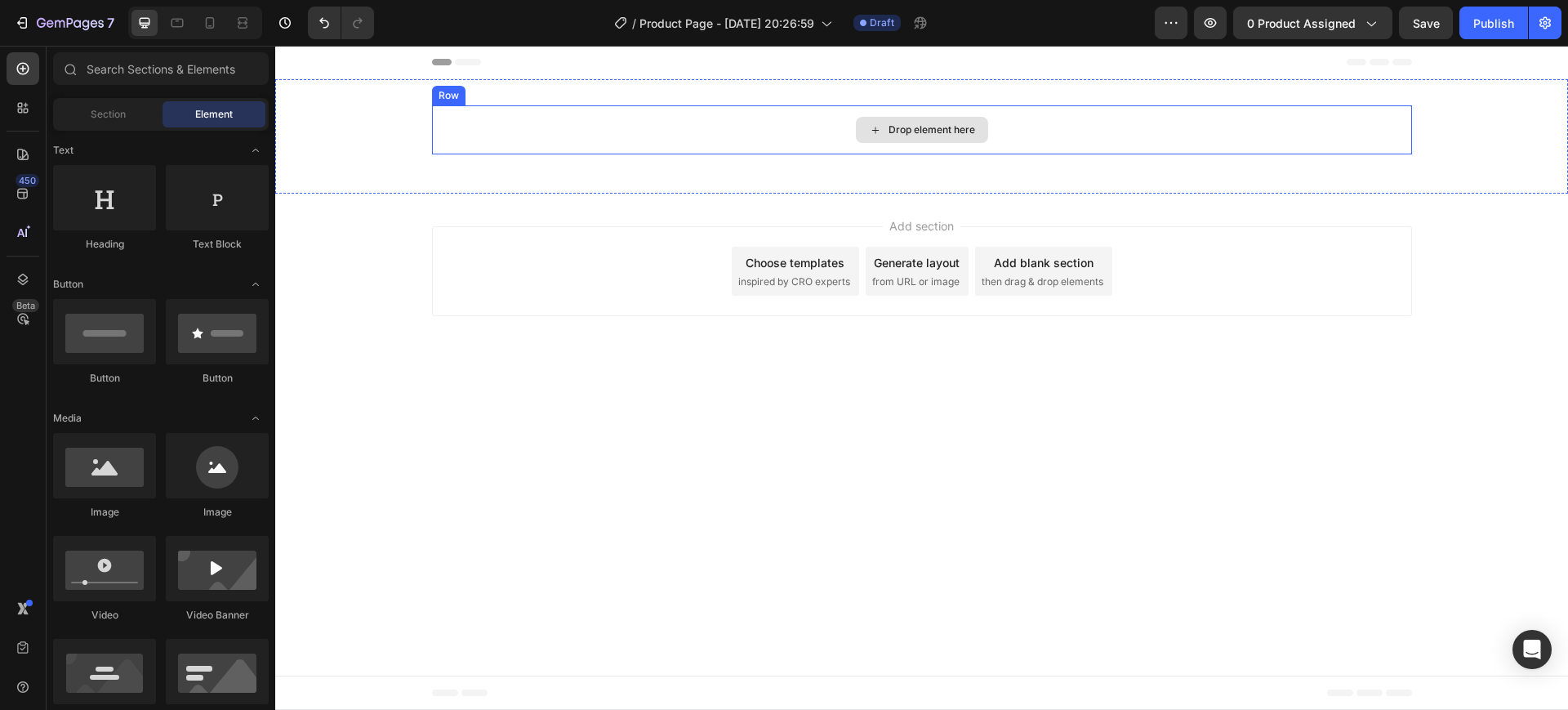
click at [934, 129] on div "Drop element here" at bounding box center [932, 129] width 87 height 13
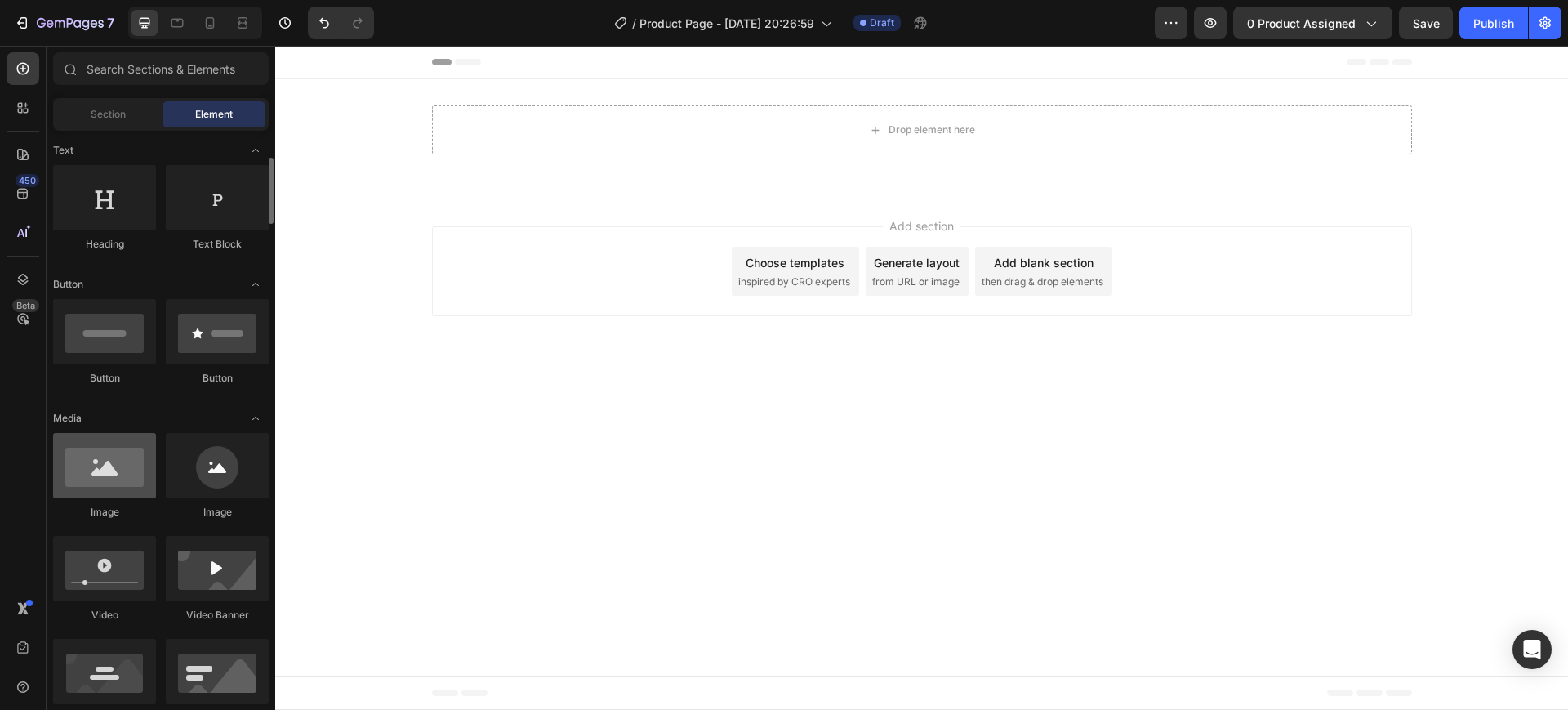
click at [68, 483] on div at bounding box center [104, 465] width 103 height 66
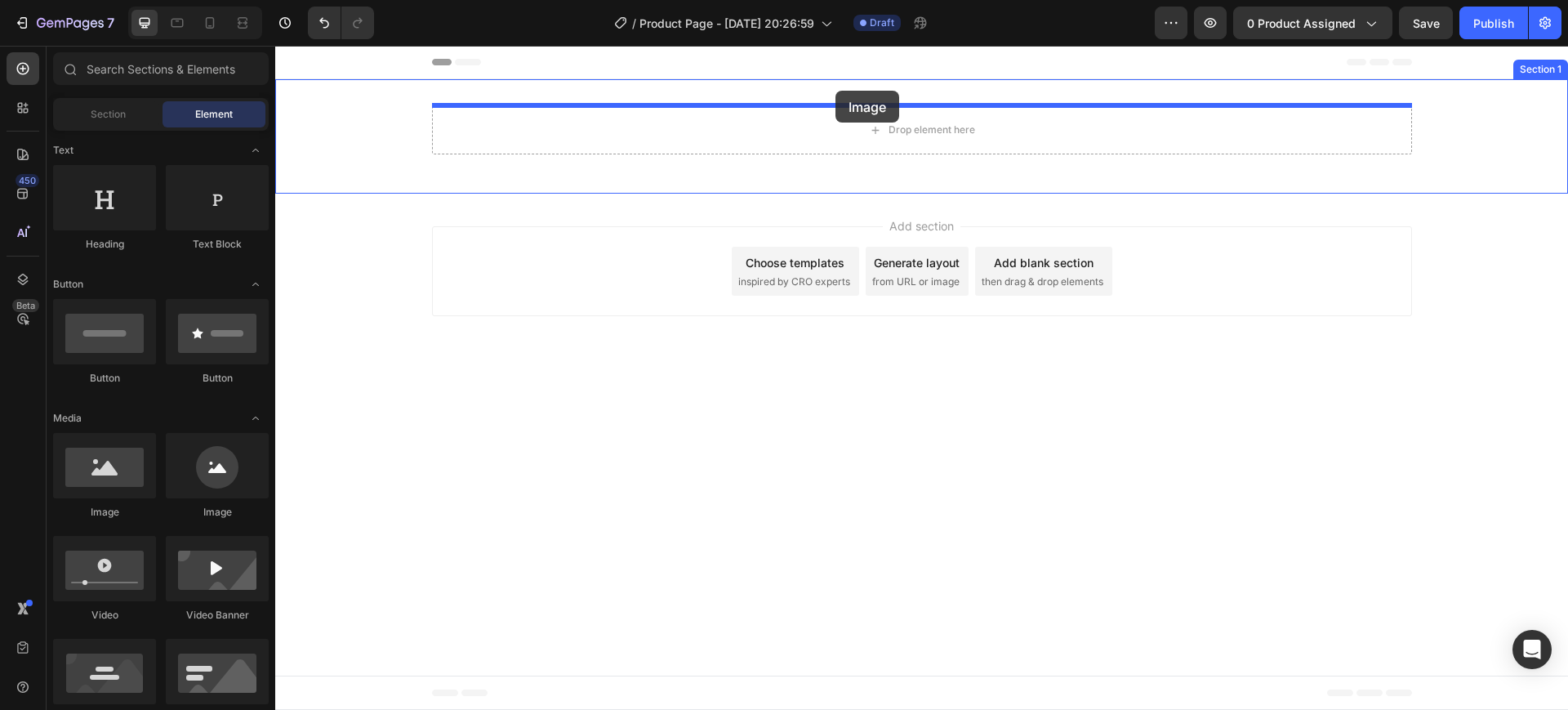
drag, startPoint x: 388, startPoint y: 522, endPoint x: 836, endPoint y: 91, distance: 621.7
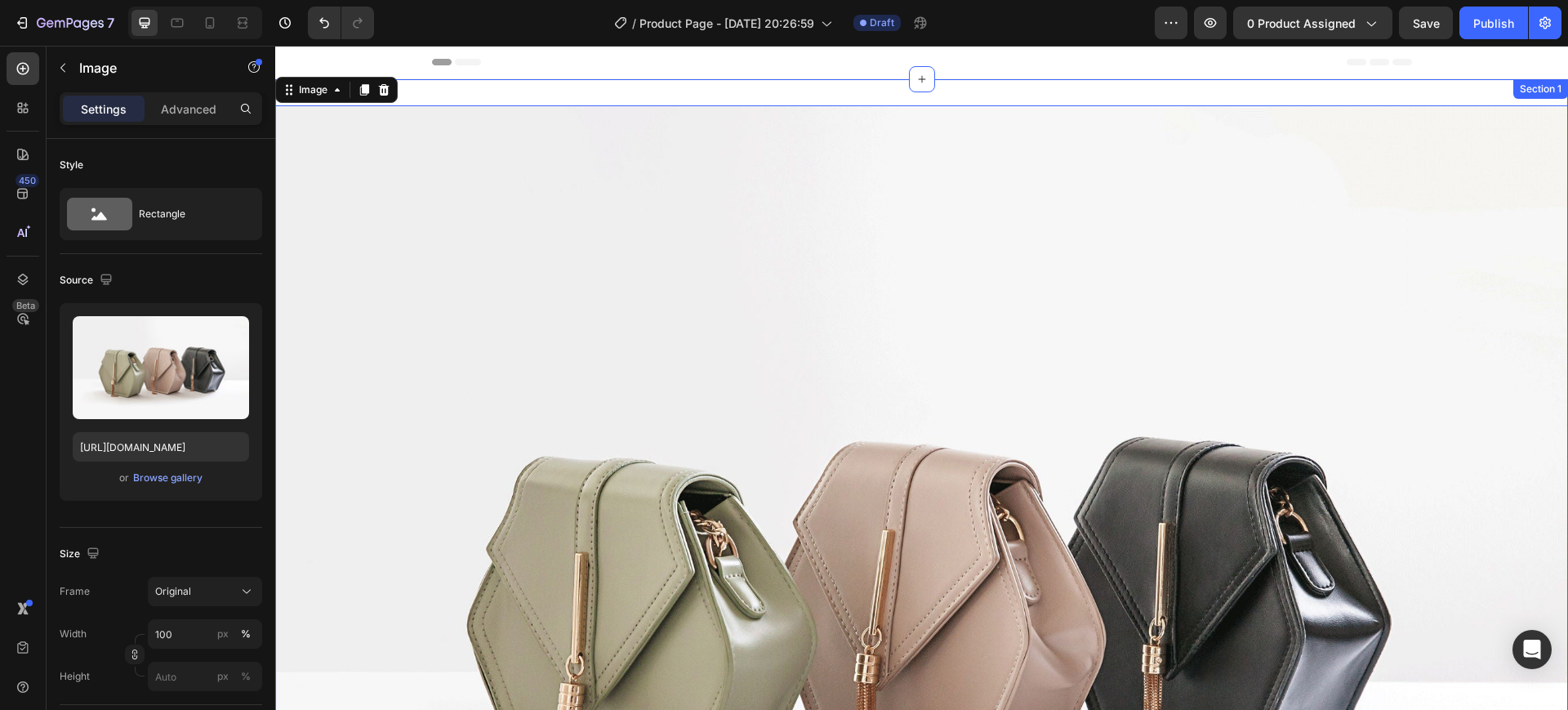
click at [845, 81] on div "Image 16 Drop element here Row Section 1" at bounding box center [922, 628] width 1293 height 1097
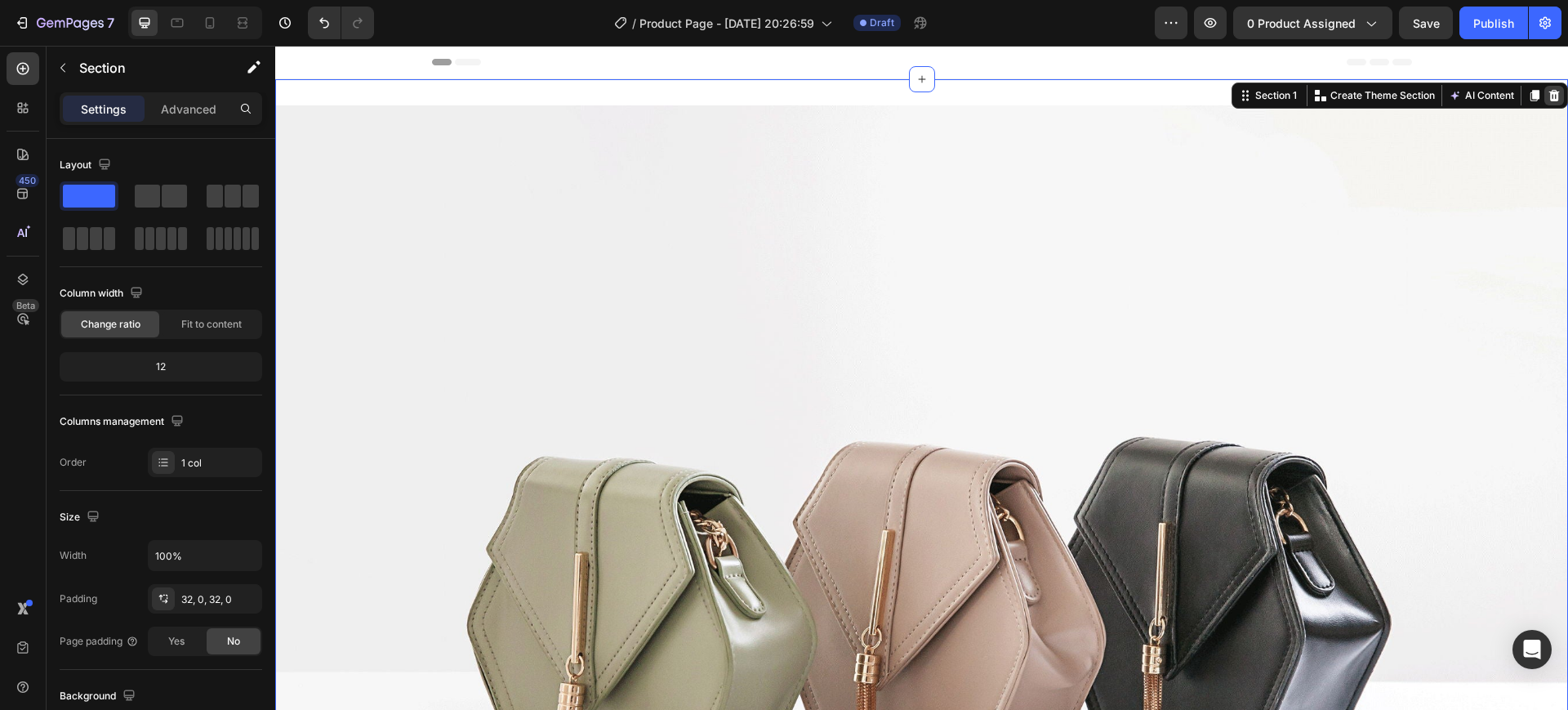
click at [1548, 89] on icon at bounding box center [1554, 95] width 13 height 13
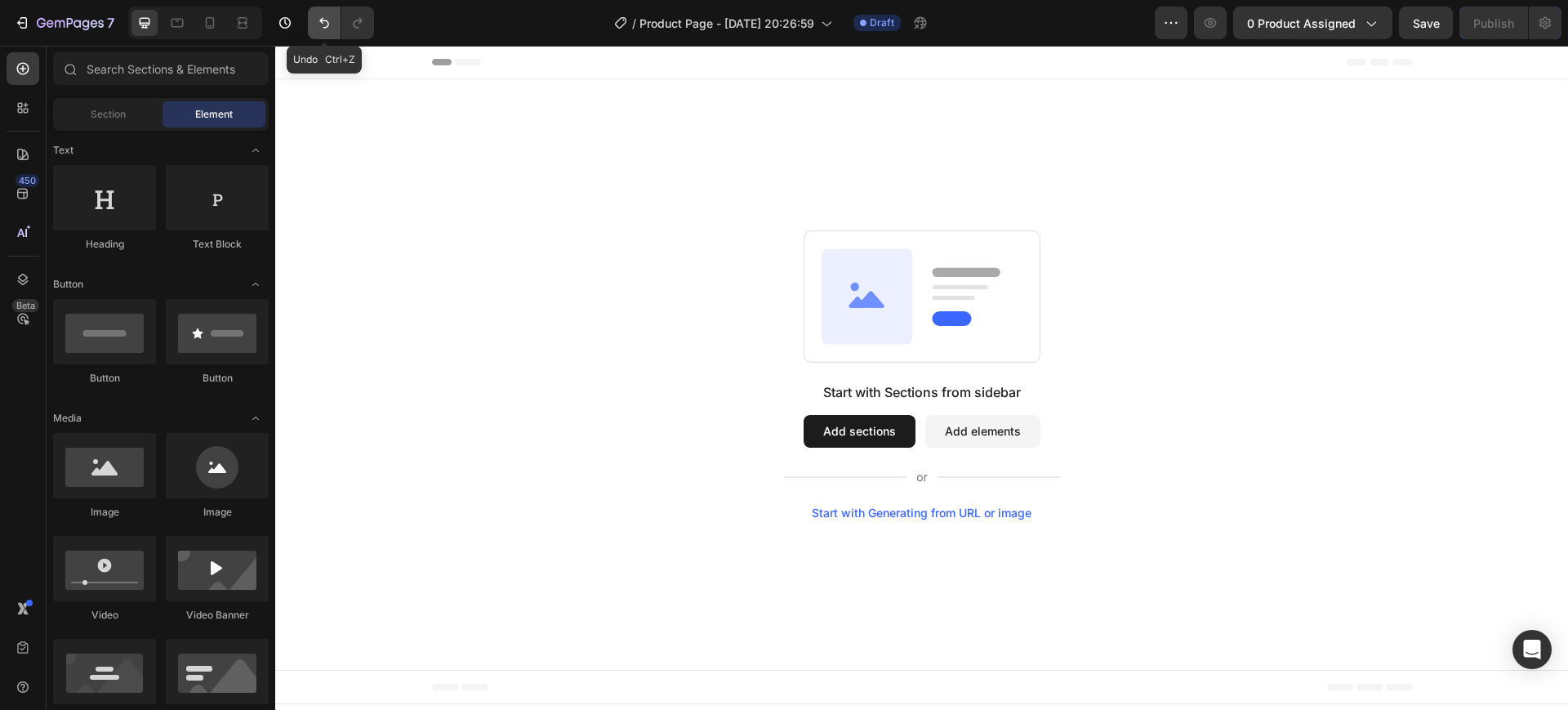
click at [319, 22] on icon "Undo/Redo" at bounding box center [325, 23] width 17 height 17
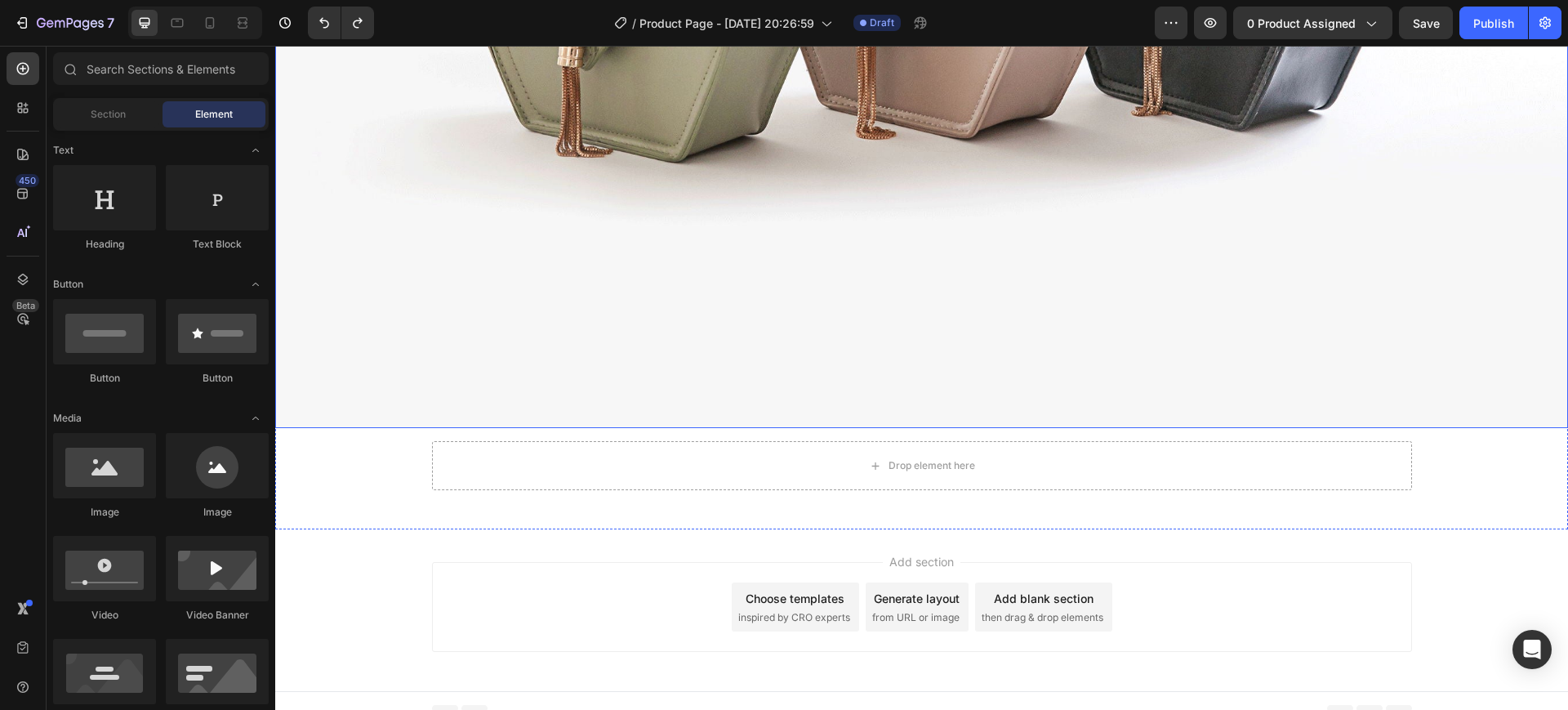
scroll to position [651, 0]
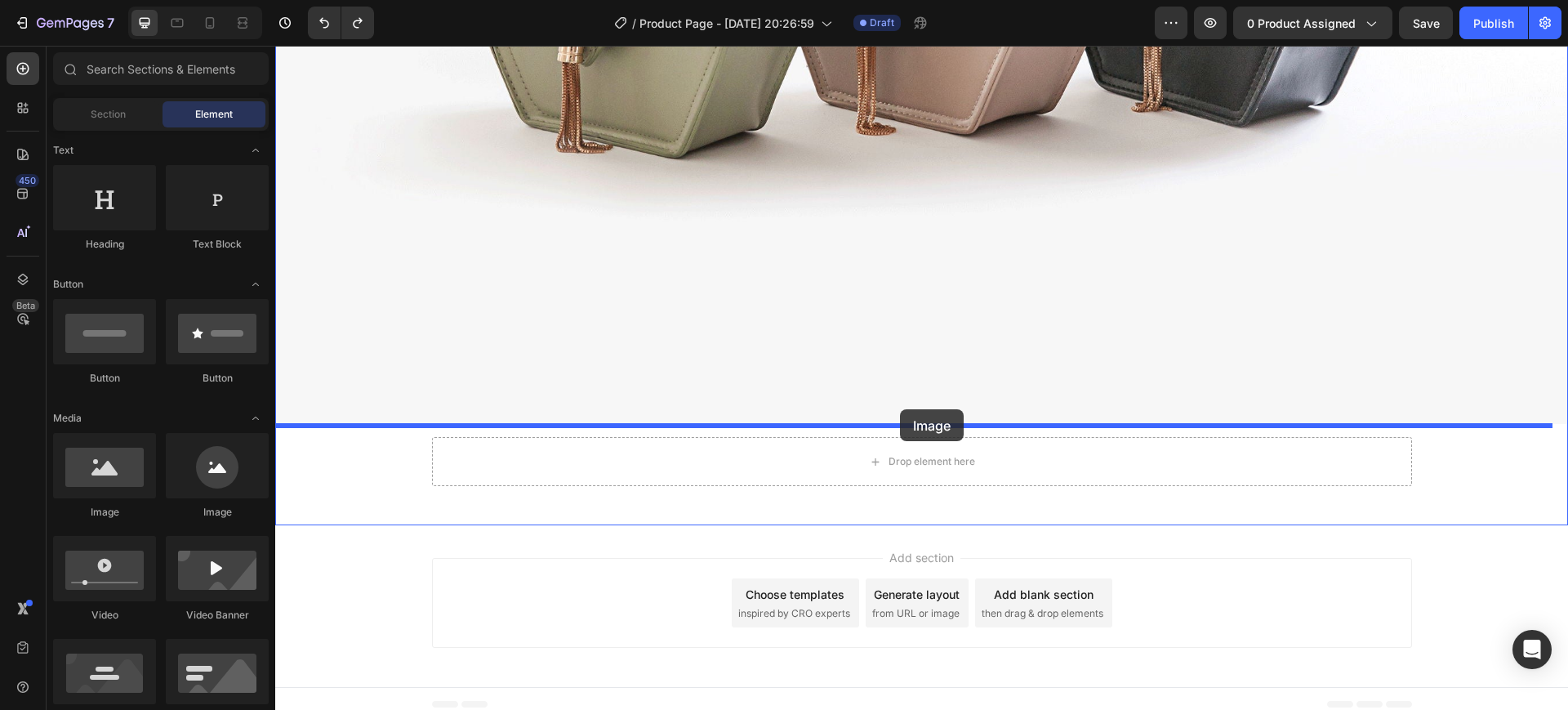
drag, startPoint x: 396, startPoint y: 537, endPoint x: 900, endPoint y: 410, distance: 519.8
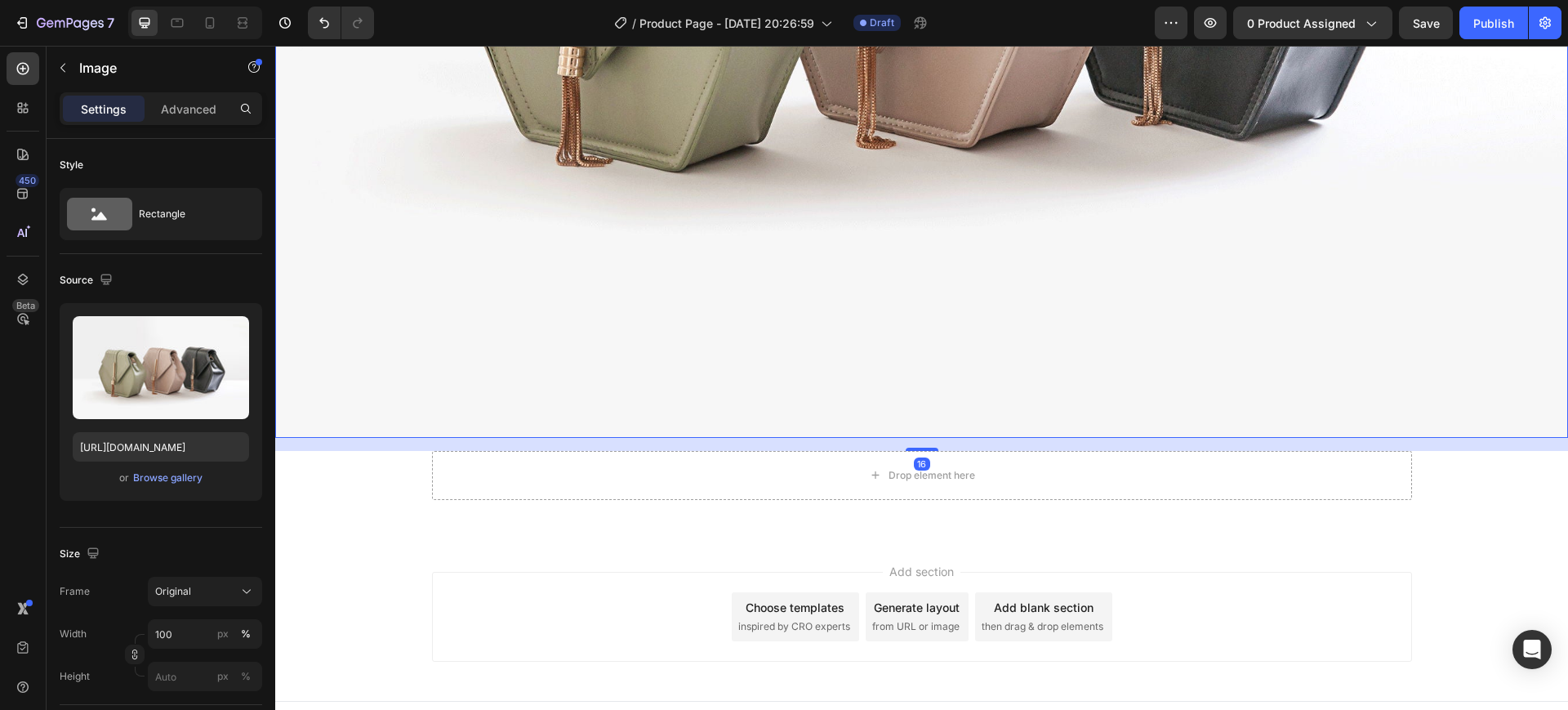
scroll to position [1622, 0]
click at [914, 467] on div "Drop element here" at bounding box center [932, 473] width 87 height 13
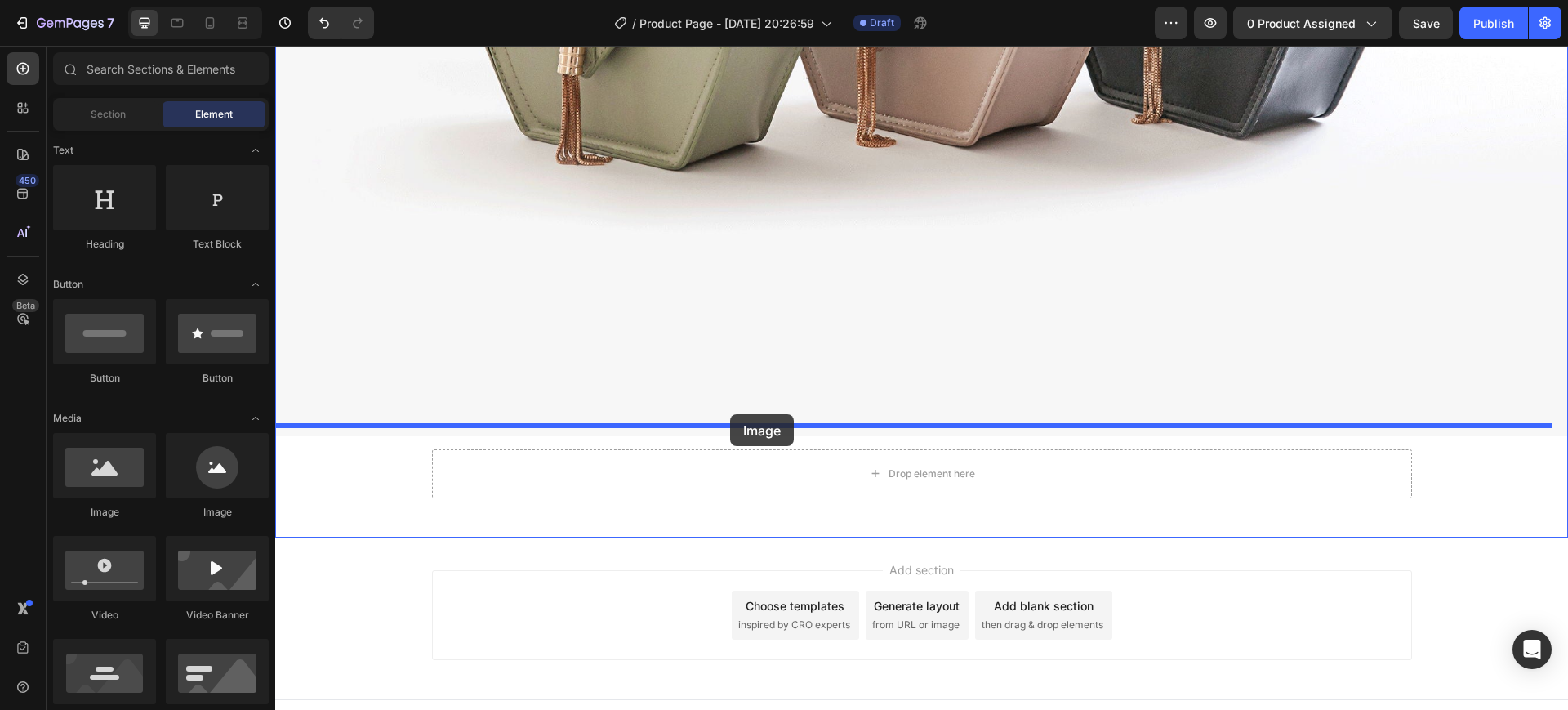
drag, startPoint x: 398, startPoint y: 508, endPoint x: 730, endPoint y: 414, distance: 345.1
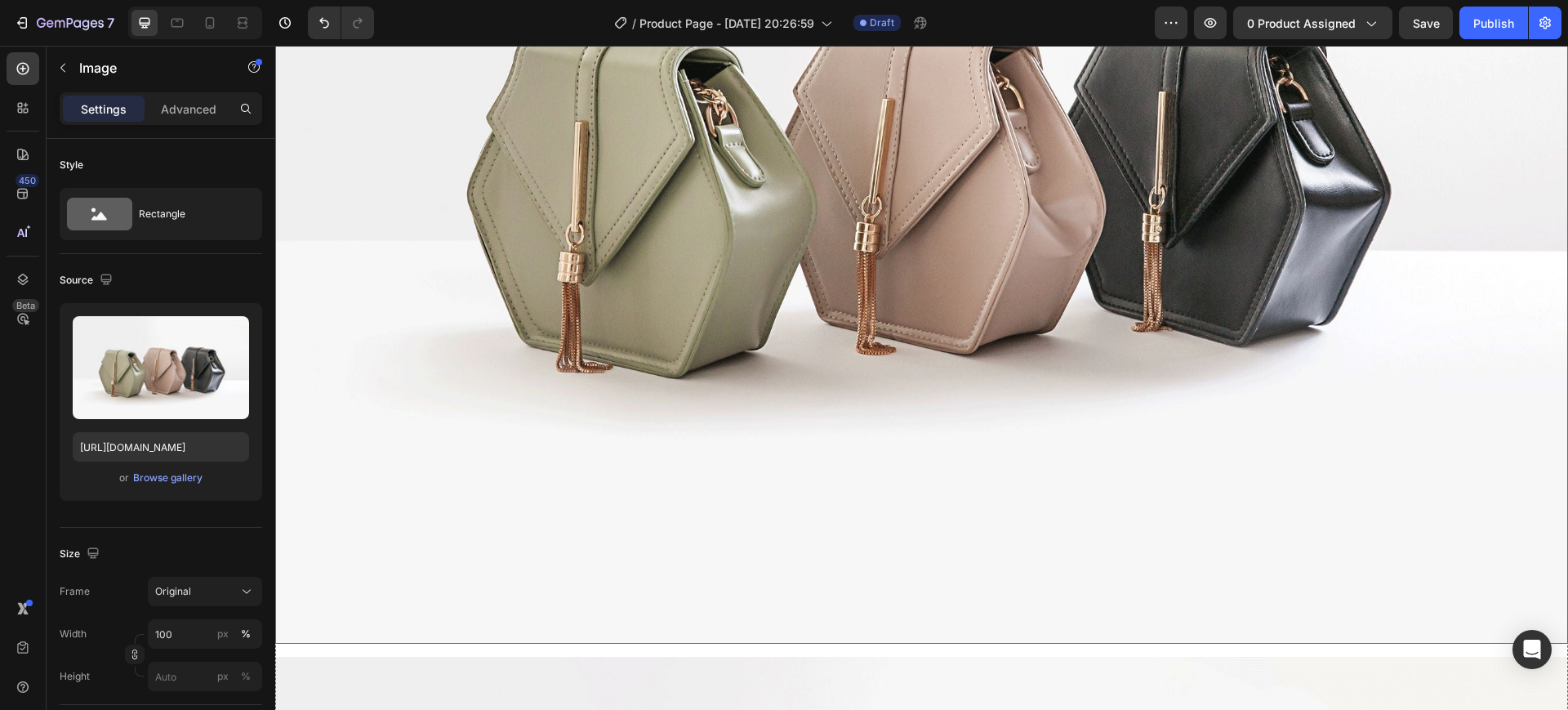
scroll to position [0, 0]
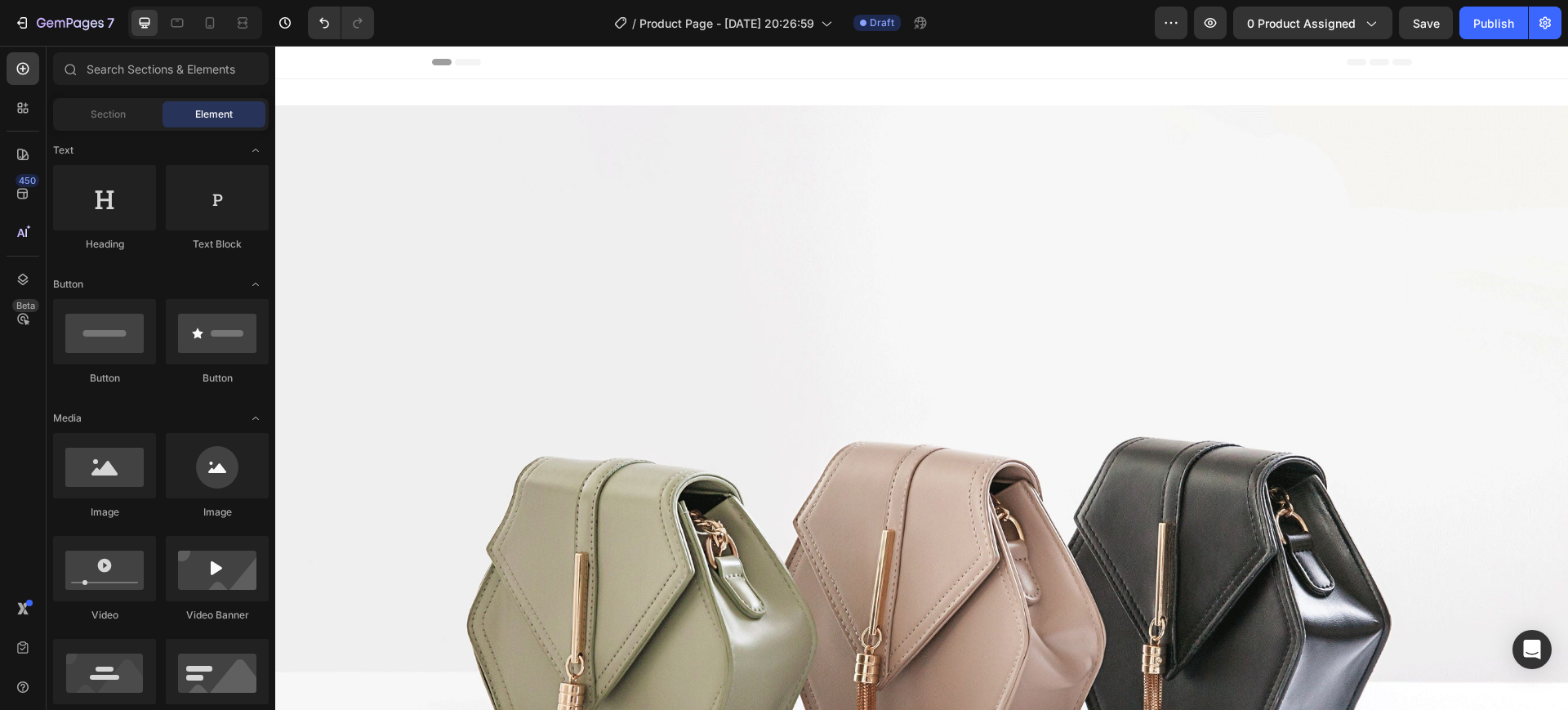
click at [972, 63] on div "Header" at bounding box center [922, 61] width 980 height 32
